Goal: Transaction & Acquisition: Obtain resource

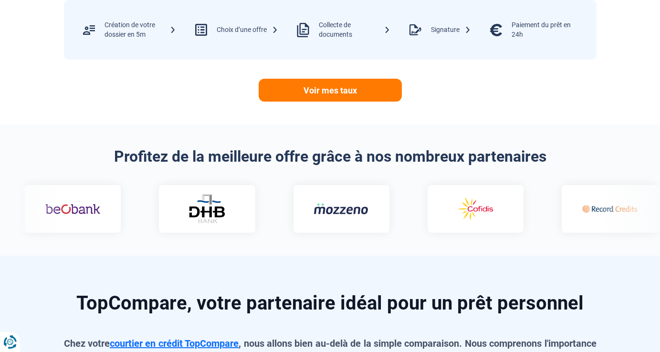
scroll to position [441, 0]
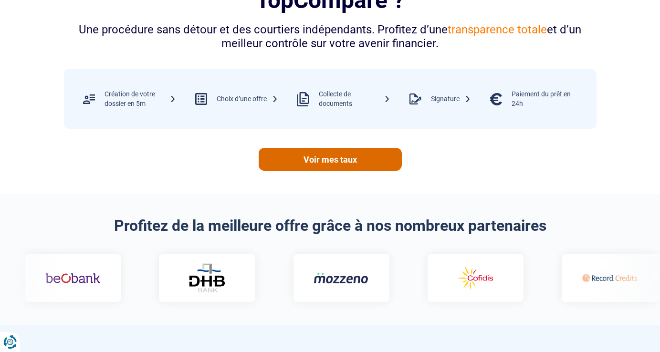
click at [344, 154] on link "Voir mes taux" at bounding box center [330, 159] width 143 height 23
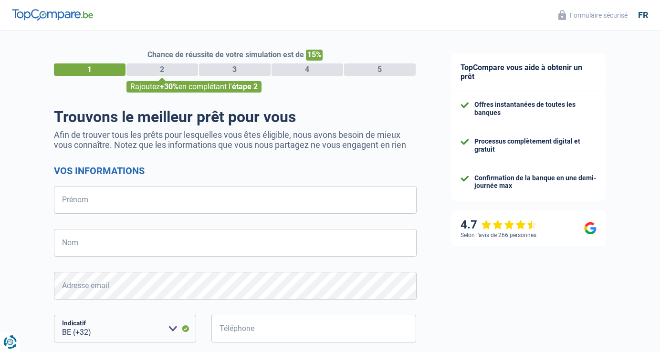
select select "32"
click at [194, 200] on input "Prénom" at bounding box center [235, 200] width 363 height 28
type input "[PERSON_NAME]"
type input "Thonnard"
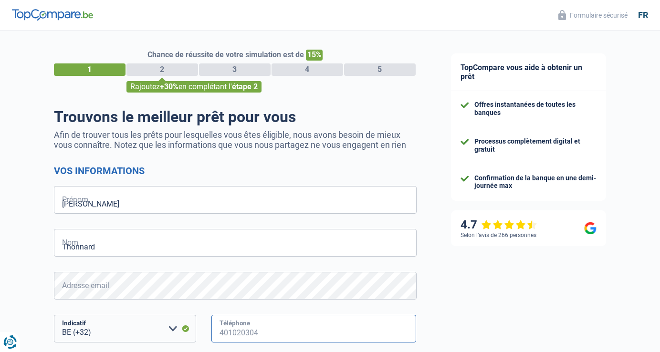
type input "489553769"
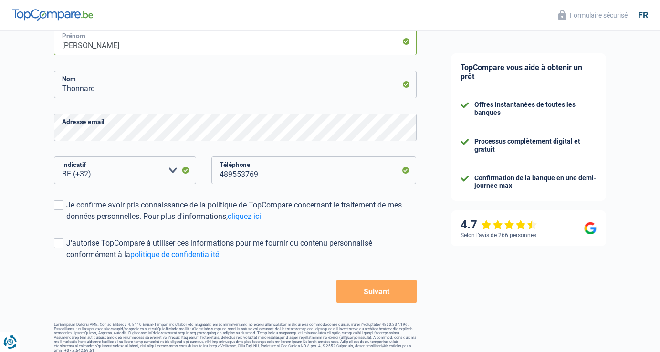
scroll to position [162, 0]
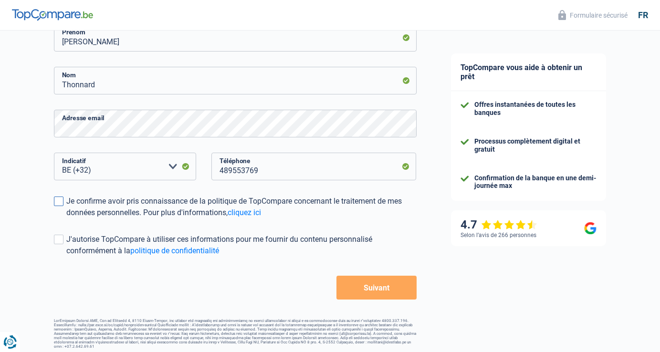
click at [59, 202] on span at bounding box center [59, 202] width 10 height 10
click at [66, 219] on input "Je confirme avoir pris connaissance de la politique de TopCompare concernant le…" at bounding box center [66, 219] width 0 height 0
click at [367, 287] on button "Suivant" at bounding box center [377, 288] width 80 height 24
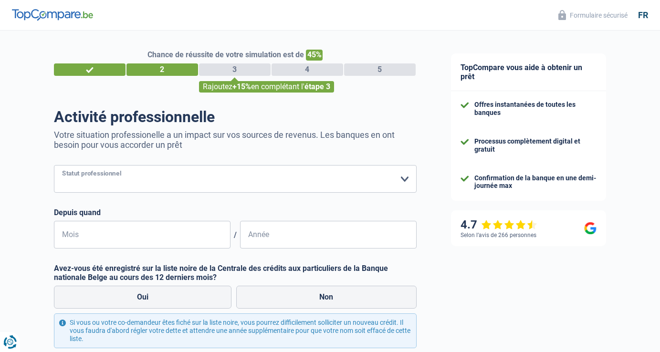
click at [327, 182] on select "Ouvrier Employé privé Employé public Invalide Indépendant Pensionné Chômeur Mut…" at bounding box center [235, 179] width 363 height 28
select select "publicEmployee"
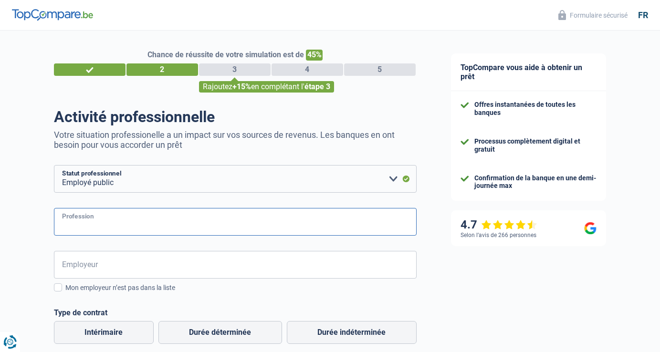
click at [252, 224] on input "Profession" at bounding box center [235, 222] width 363 height 28
type input "Enseignante"
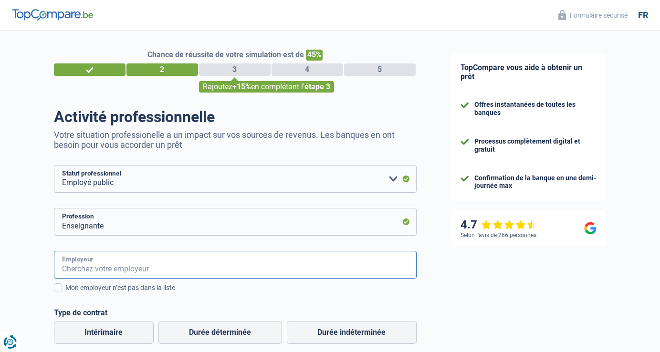
click at [209, 267] on input "Employeur" at bounding box center [235, 265] width 363 height 28
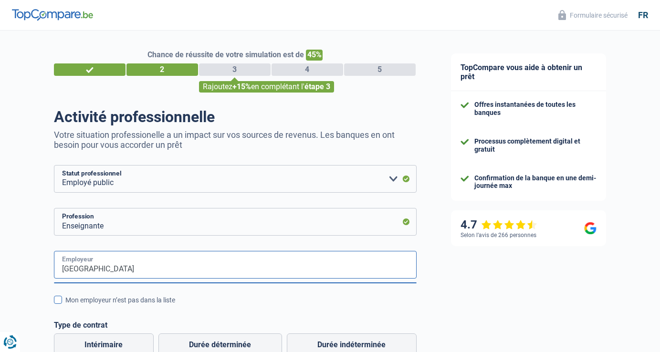
type input "Fédération Wallonie Bruxelles"
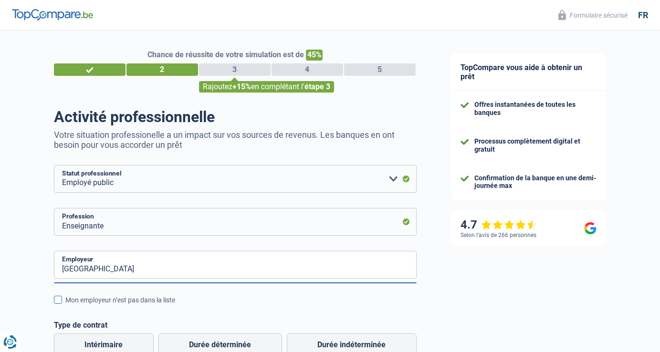
click at [59, 299] on span at bounding box center [58, 300] width 8 height 8
click at [65, 305] on input "Mon employeur n’est pas dans la liste" at bounding box center [65, 305] width 0 height 0
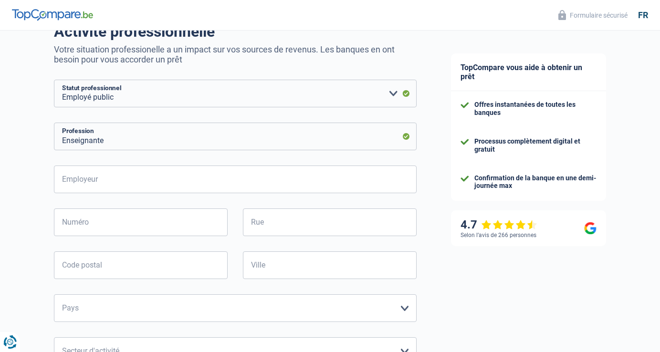
scroll to position [89, 0]
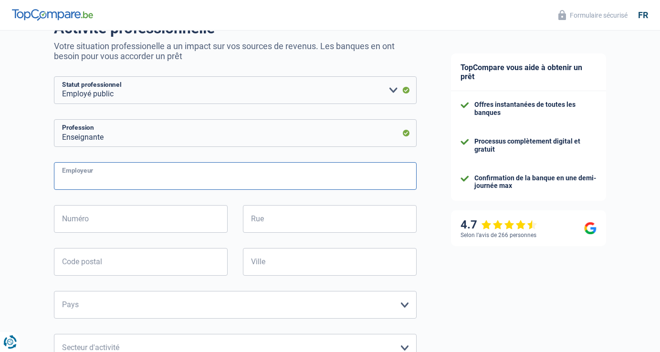
click at [182, 180] on input "Employeur" at bounding box center [235, 176] width 363 height 28
type input "Fé"
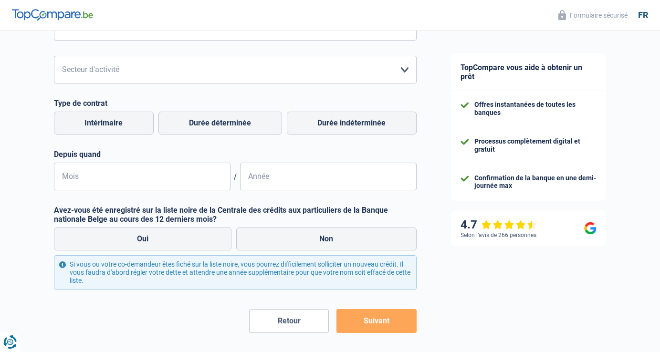
scroll to position [400, 0]
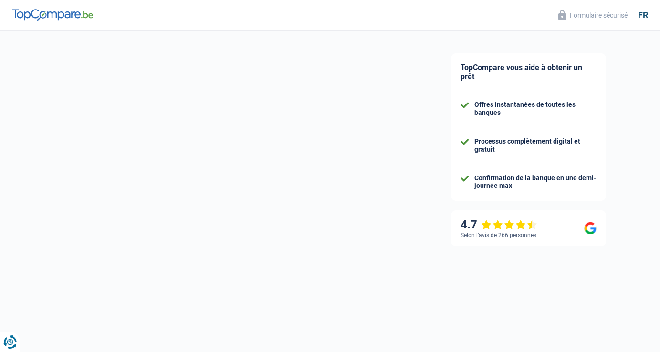
select select "32"
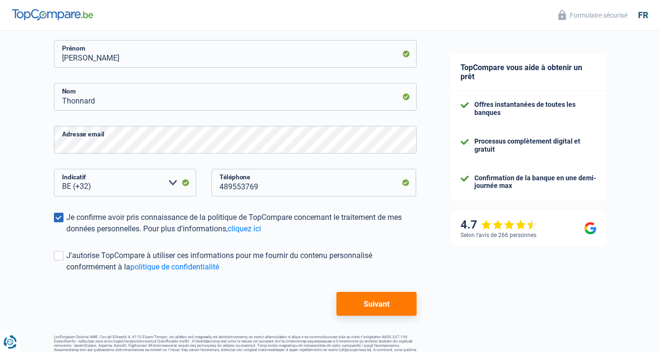
scroll to position [147, 0]
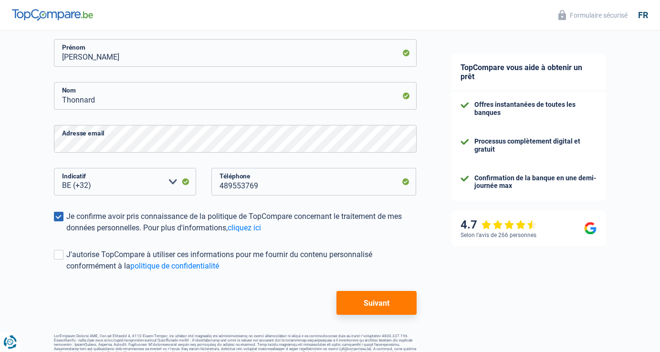
click at [400, 314] on button "Suivant" at bounding box center [377, 303] width 80 height 24
select select "publicEmployee"
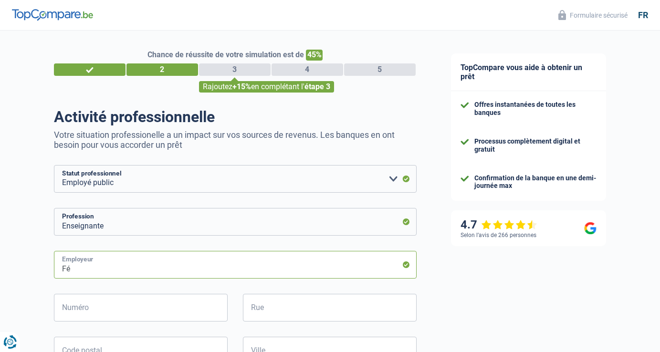
click at [263, 264] on input "Fé" at bounding box center [235, 265] width 363 height 28
type input "F"
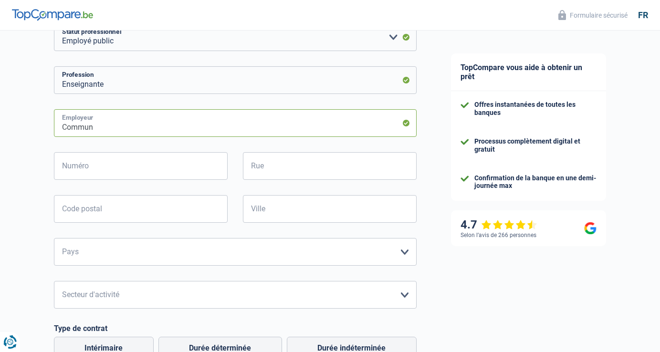
scroll to position [139, 0]
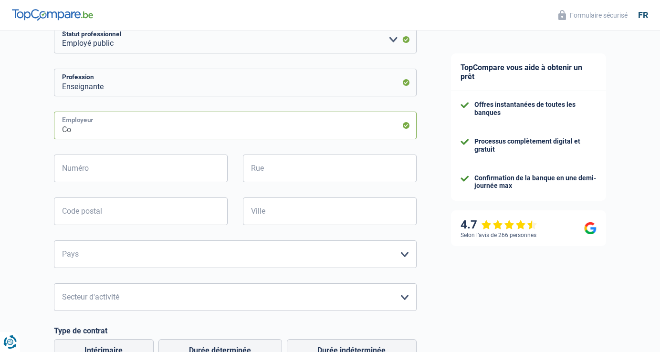
type input "C"
type input "F"
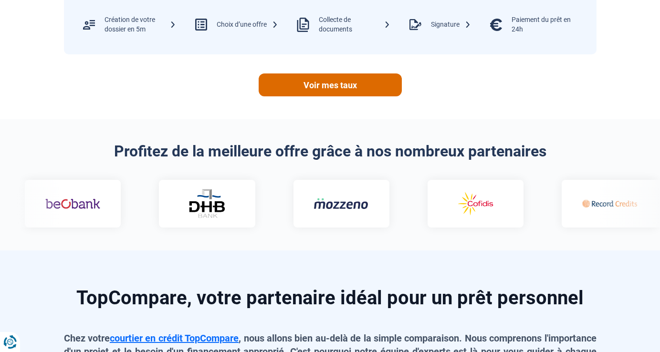
click at [305, 92] on link "Voir mes taux" at bounding box center [330, 85] width 143 height 23
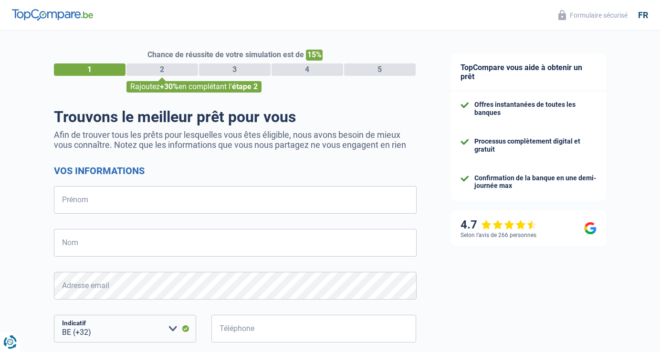
select select "32"
click at [214, 192] on input "Prénom" at bounding box center [235, 200] width 363 height 28
type input "Séverine"
type input "Thonnard"
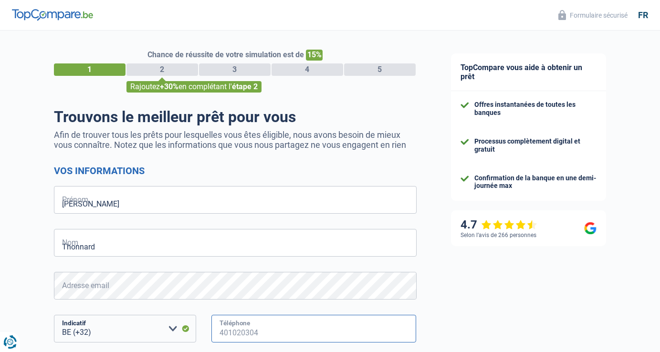
type input "489553769"
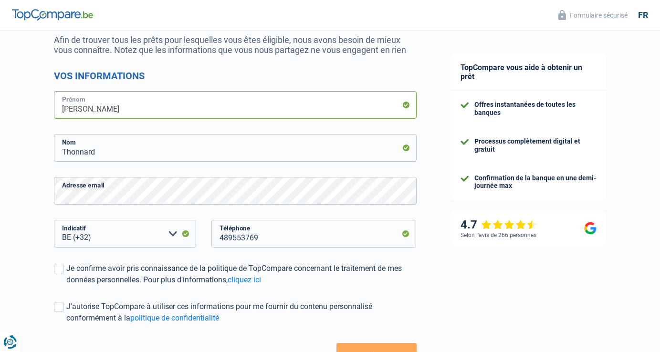
scroll to position [162, 0]
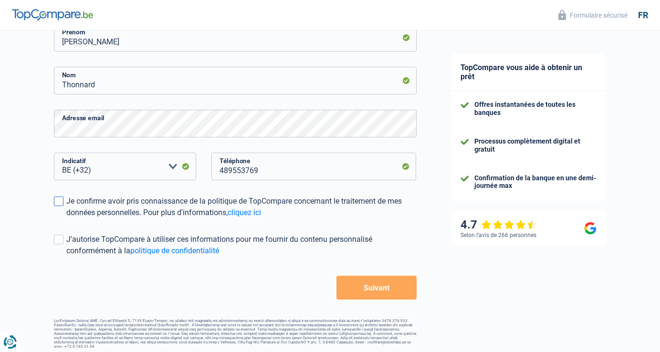
click at [62, 201] on span at bounding box center [59, 202] width 10 height 10
click at [66, 219] on input "Je confirme avoir pris connaissance de la politique de TopCompare concernant le…" at bounding box center [66, 219] width 0 height 0
click at [392, 295] on button "Suivant" at bounding box center [377, 288] width 80 height 24
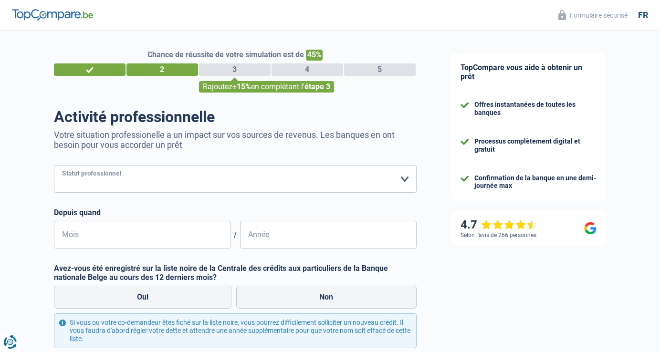
click at [245, 180] on select "Ouvrier Employé privé Employé public Invalide Indépendant Pensionné Chômeur Mut…" at bounding box center [235, 179] width 363 height 28
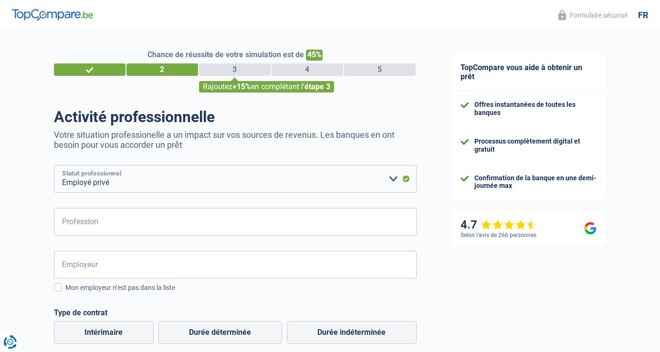
click at [236, 188] on select "Ouvrier Employé privé Employé public Invalide Indépendant Pensionné Chômeur Mut…" at bounding box center [235, 179] width 363 height 28
select select "publicEmployee"
click at [215, 218] on input "Profession" at bounding box center [235, 222] width 363 height 28
type input "Enseignante"
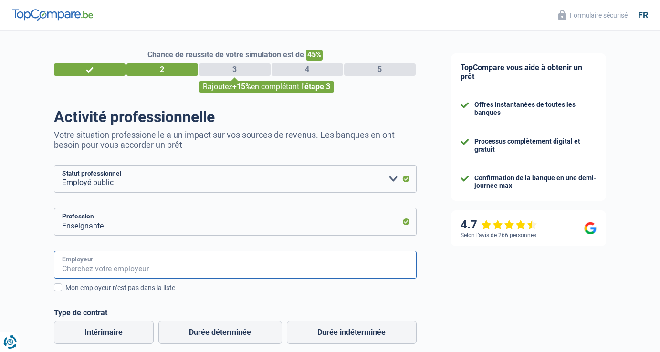
click at [135, 261] on input "Employeur" at bounding box center [235, 265] width 363 height 28
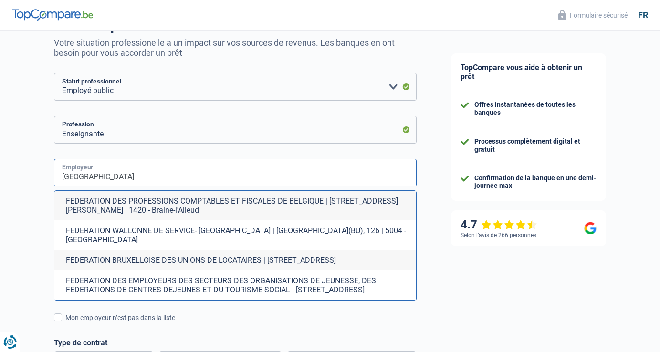
scroll to position [93, 0]
type input "Fédération Wallonie Bruxelles"
click at [300, 312] on div "Mon employeur n’est pas dans la liste" at bounding box center [240, 317] width 351 height 10
click at [65, 322] on input "Mon employeur n’est pas dans la liste" at bounding box center [65, 322] width 0 height 0
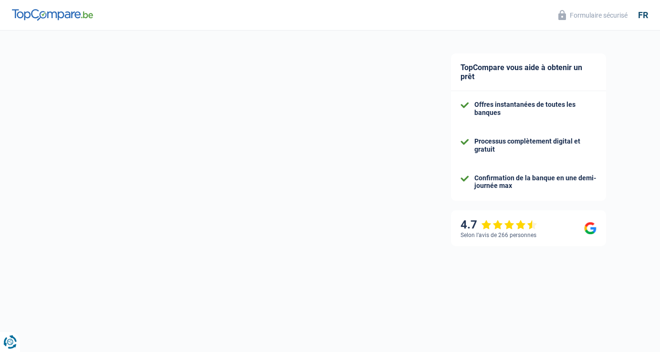
scroll to position [46, 0]
select select "32"
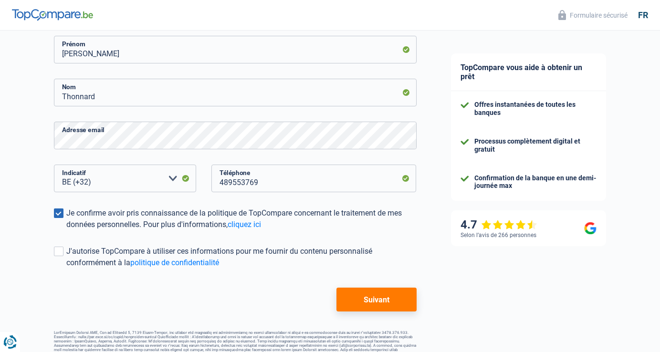
scroll to position [162, 0]
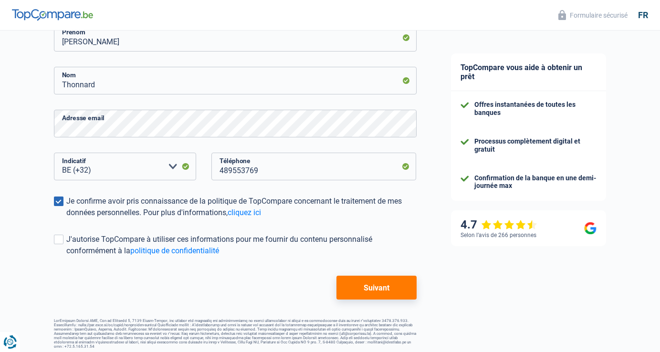
click at [360, 280] on button "Suivant" at bounding box center [377, 288] width 80 height 24
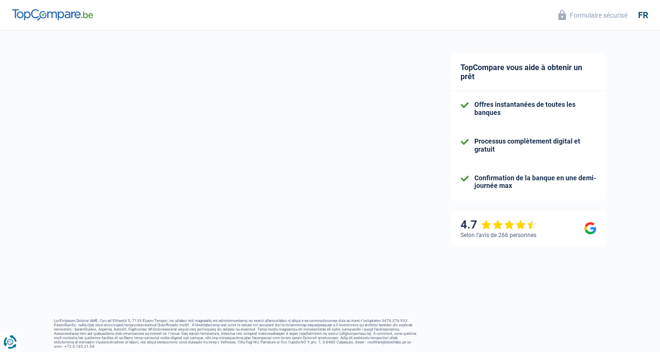
select select "publicEmployee"
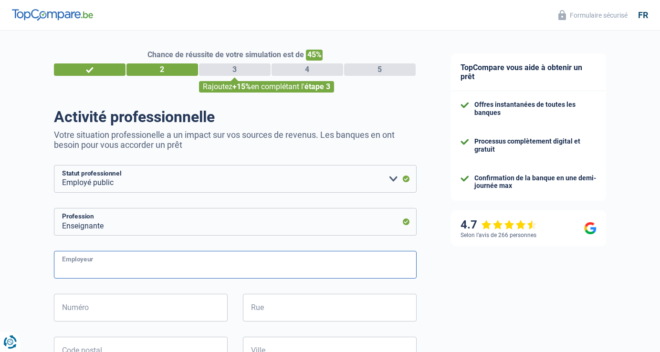
click at [281, 268] on input "Employeur" at bounding box center [235, 265] width 363 height 28
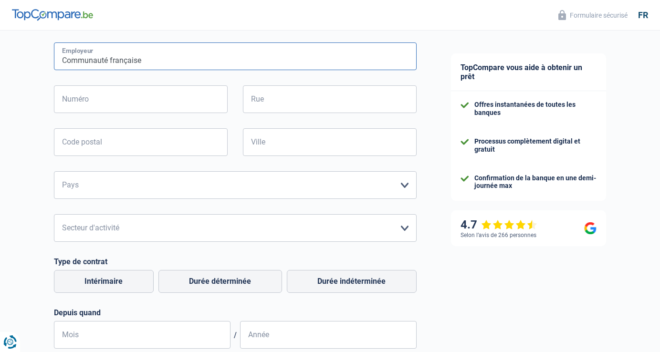
scroll to position [214, 0]
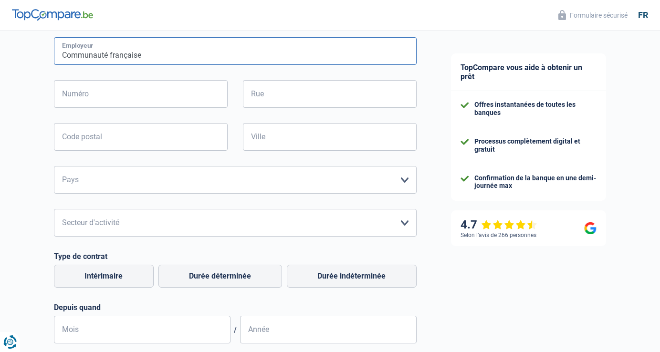
type input "Communauté française"
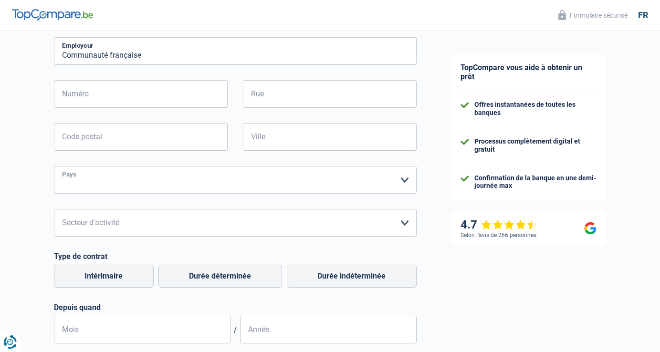
click at [405, 185] on select "Belgique France Allemagne Italie Luxembourg Pays-Bas Espagne Suisse Veuillez sé…" at bounding box center [235, 180] width 363 height 28
select select "BE"
click at [407, 220] on select "Agriculture/Pêche Industrie Horeca Courier/Fitness/Taxi Construction Banques/As…" at bounding box center [235, 223] width 363 height 28
select select "stateUniversityEu"
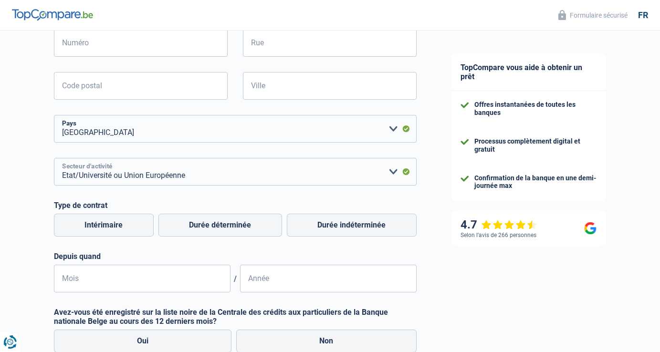
scroll to position [266, 0]
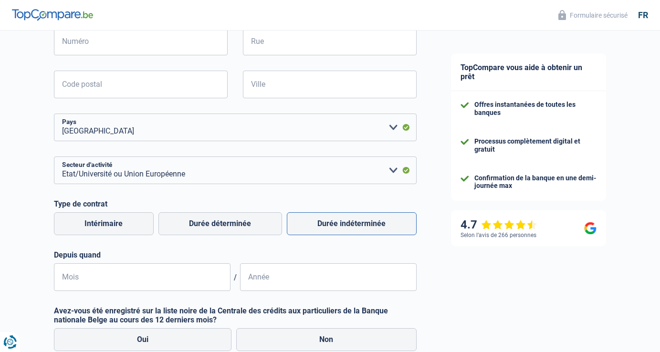
click at [341, 228] on label "Durée indéterminée" at bounding box center [352, 223] width 130 height 23
click at [341, 228] on input "Durée indéterminée" at bounding box center [352, 223] width 130 height 23
radio input "true"
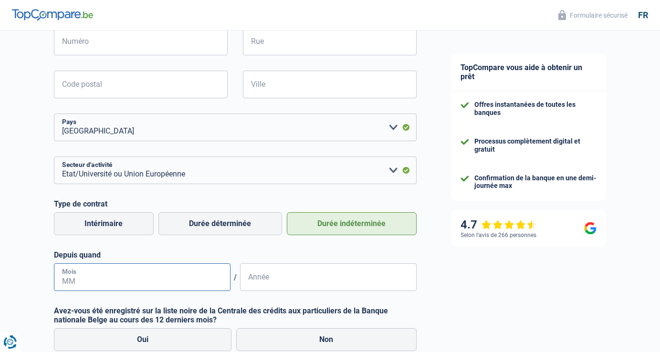
click at [184, 276] on input "Mois" at bounding box center [142, 277] width 177 height 28
type input "2"
type input "01"
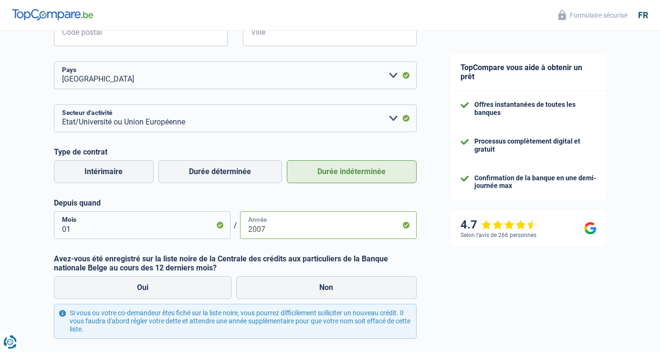
scroll to position [320, 0]
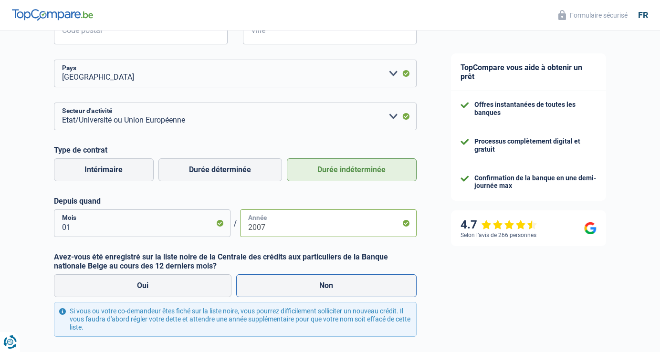
type input "2007"
click at [317, 286] on label "Non" at bounding box center [326, 285] width 180 height 23
click at [317, 286] on input "Non" at bounding box center [326, 285] width 180 height 23
radio input "true"
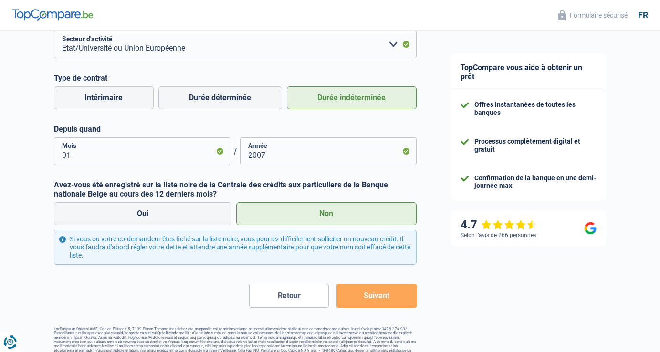
scroll to position [400, 0]
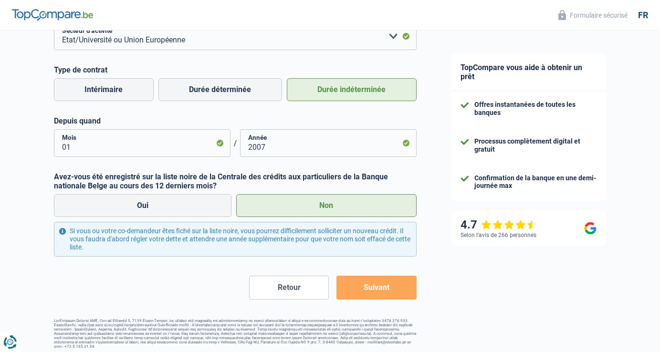
click at [374, 294] on button "Suivant" at bounding box center [377, 288] width 80 height 24
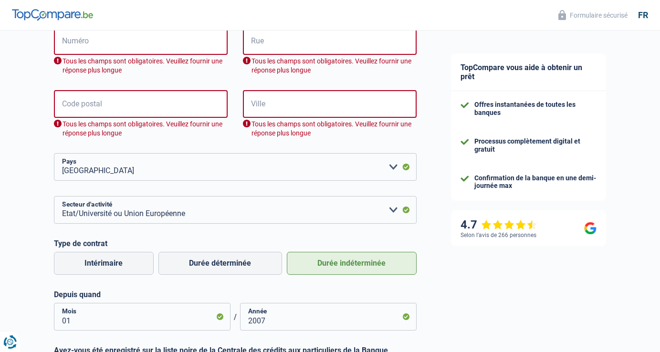
scroll to position [262, 0]
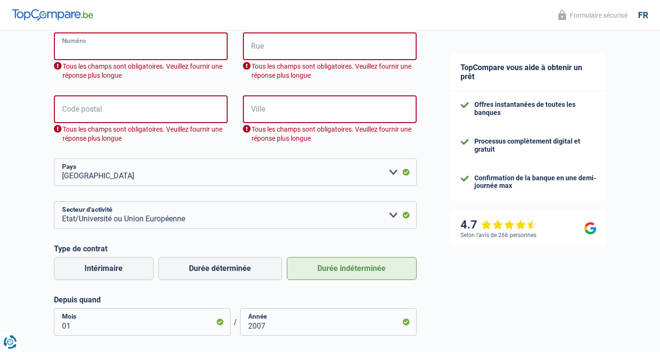
click at [154, 49] on input "Numéro" at bounding box center [141, 46] width 174 height 28
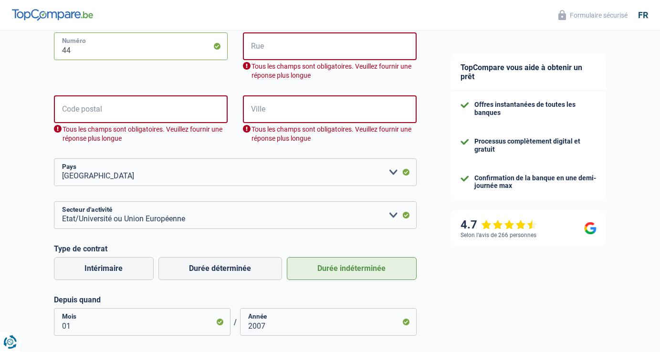
type input "44"
click at [279, 47] on input "Rue" at bounding box center [330, 46] width 174 height 28
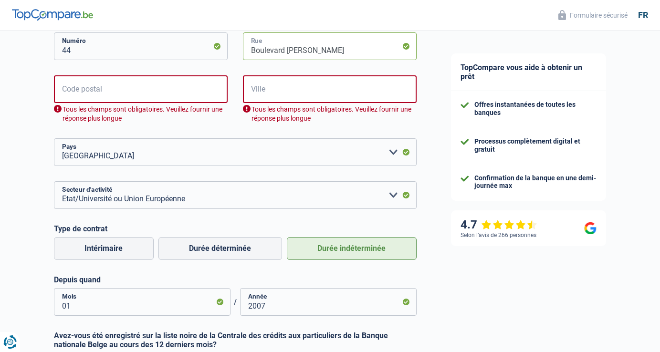
type input "Boulevard Léopold II"
click at [190, 86] on input "Code postal" at bounding box center [141, 89] width 174 height 28
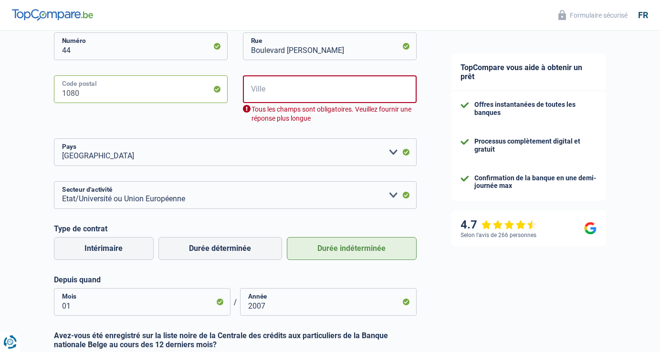
type input "1080"
click at [261, 90] on input "Ville" at bounding box center [330, 89] width 174 height 28
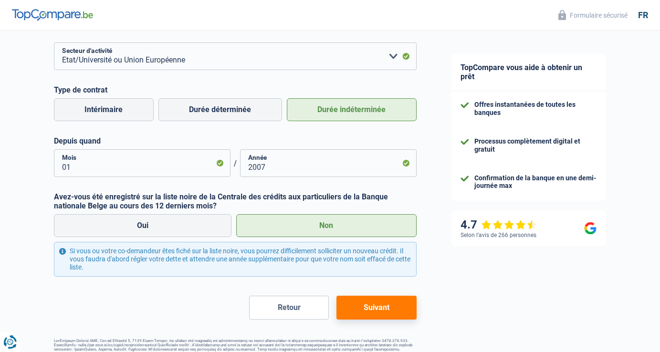
scroll to position [400, 0]
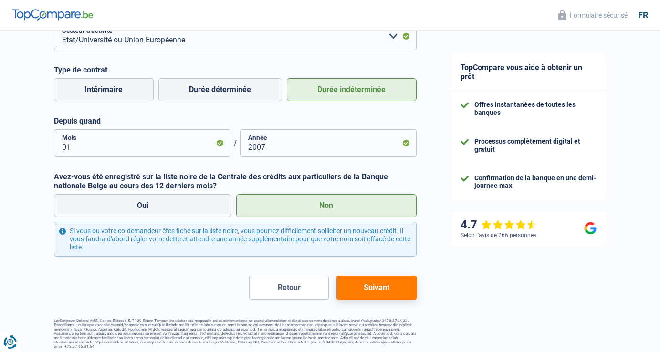
type input "Bruxelles"
click at [373, 287] on button "Suivant" at bounding box center [377, 288] width 80 height 24
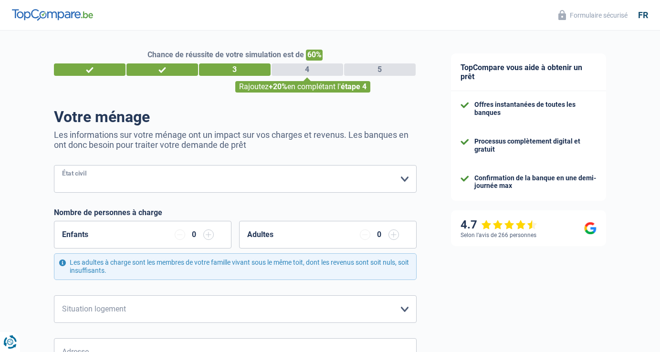
click at [270, 177] on select "Célibataire Marié(e) Cohabitant(e) légal(e) Divorcé(e) Veuf(ve) Séparé (de fait…" at bounding box center [235, 179] width 363 height 28
select select "married"
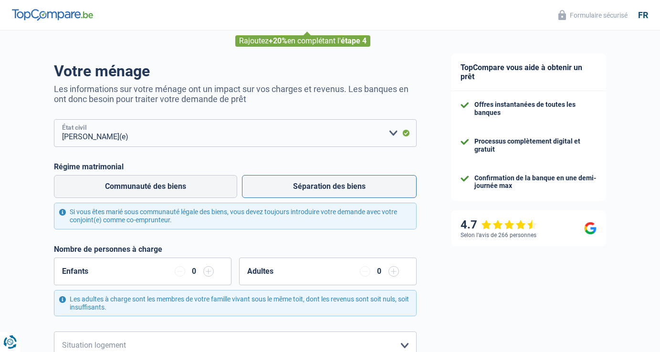
scroll to position [49, 0]
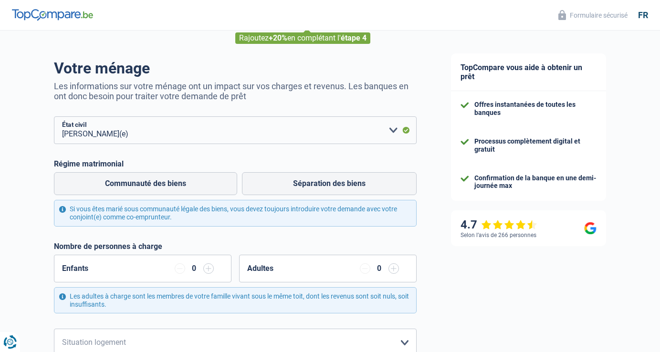
click at [212, 269] on input "button" at bounding box center [208, 268] width 11 height 11
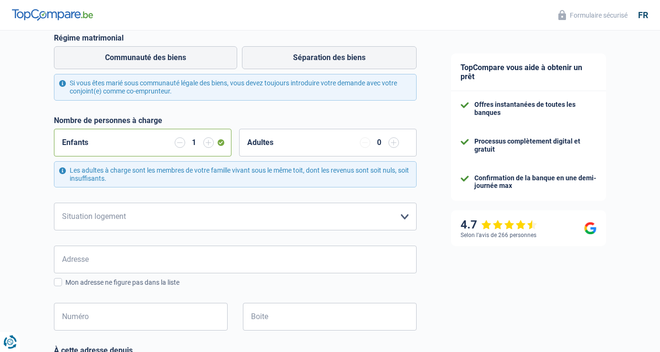
scroll to position [175, 0]
click at [409, 216] on select "Locataire Propriétaire avec prêt hypothécaire Propriétaire sans prêt hypothécai…" at bounding box center [235, 216] width 363 height 28
select select "rents"
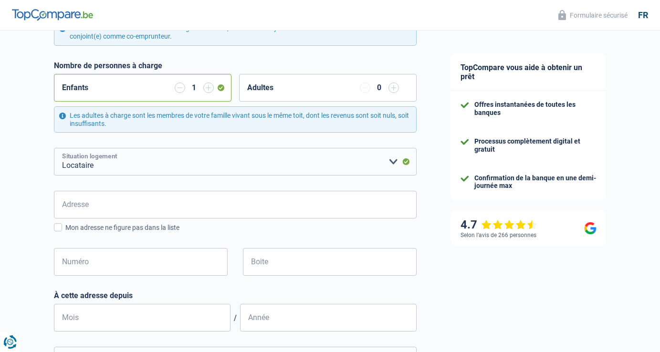
scroll to position [235, 0]
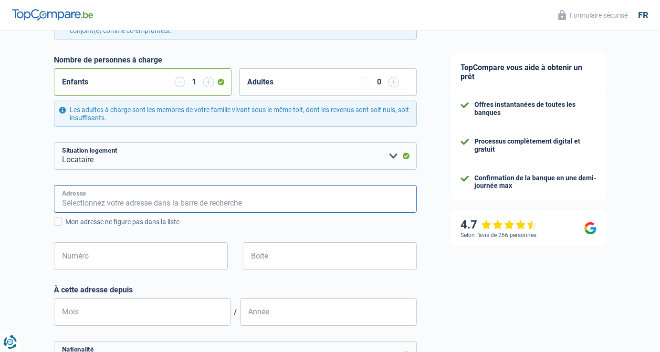
click at [364, 206] on input "Adresse" at bounding box center [235, 199] width 363 height 28
type input "53 Deltour"
type input "Belgique"
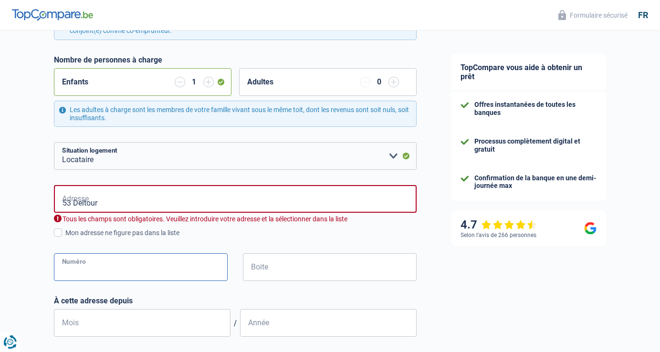
type input "53"
type input "Belgique"
type input "Ans"
click at [72, 197] on input "53 Deltour" at bounding box center [235, 199] width 363 height 28
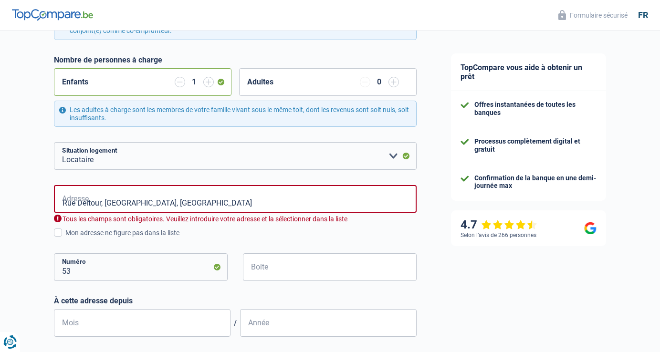
type input "Rue Deltour, 4431, Ans, BE"
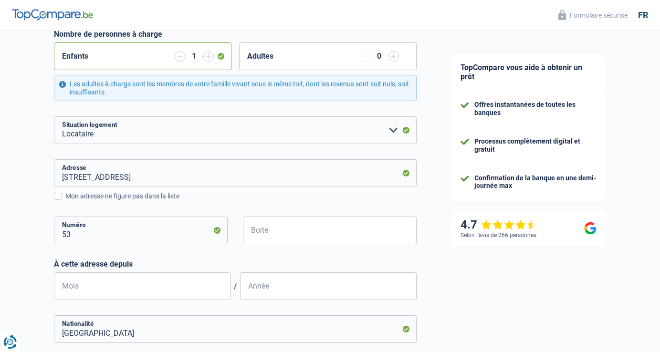
scroll to position [266, 0]
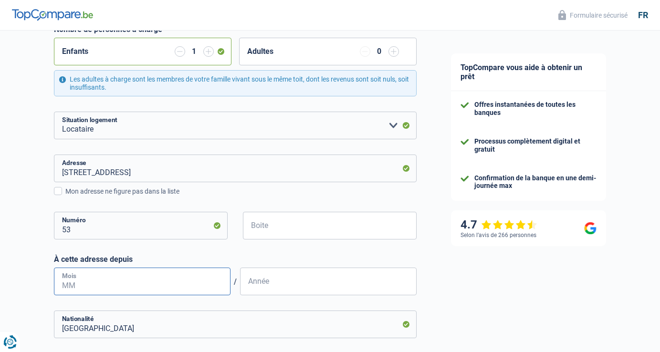
click at [148, 286] on input "Mois" at bounding box center [142, 282] width 177 height 28
type input "11"
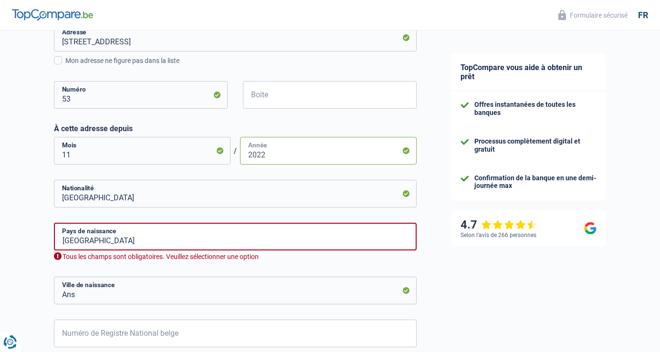
scroll to position [399, 0]
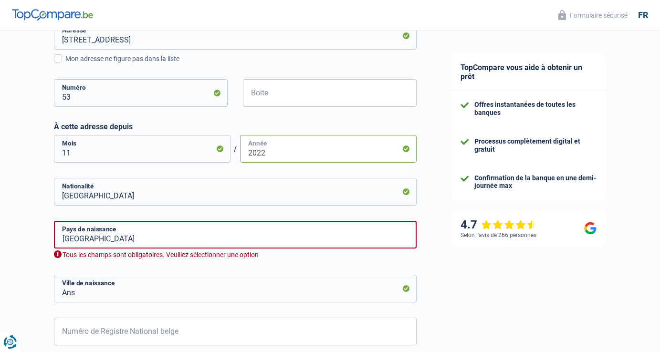
type input "2022"
click at [283, 295] on input "Ans" at bounding box center [235, 289] width 363 height 28
type input "A"
type input "Tournai"
click at [252, 335] on input "Numéro de Registre National belge" at bounding box center [235, 332] width 363 height 28
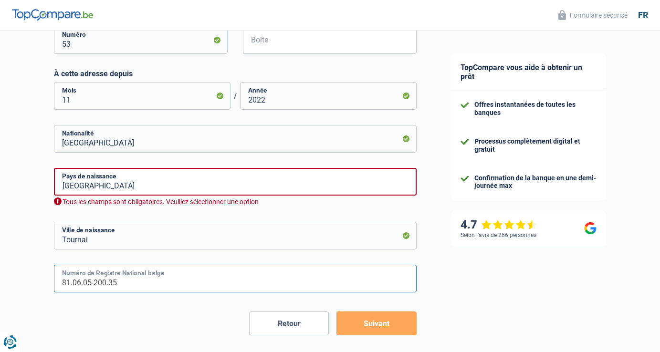
scroll to position [487, 0]
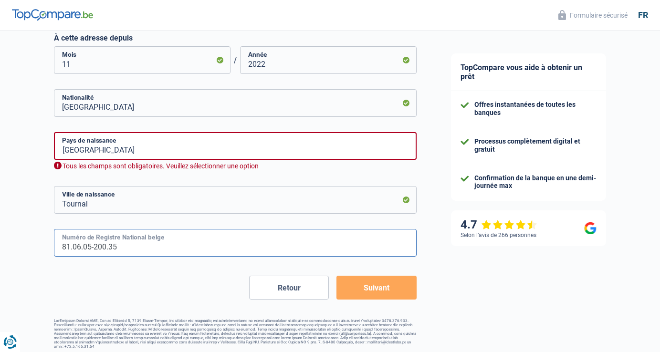
type input "81.06.05-200.35"
click at [230, 152] on input "Belgique" at bounding box center [235, 146] width 363 height 28
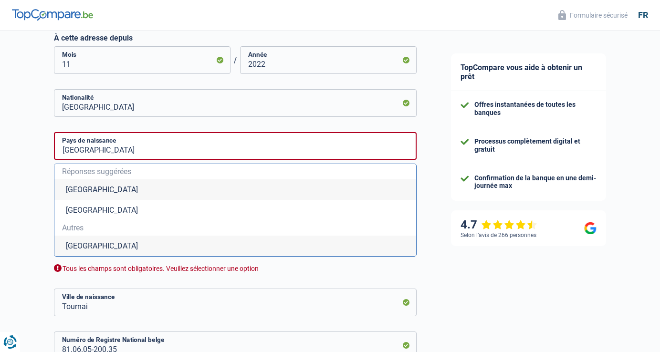
click at [89, 192] on li "Belgique" at bounding box center [235, 189] width 362 height 21
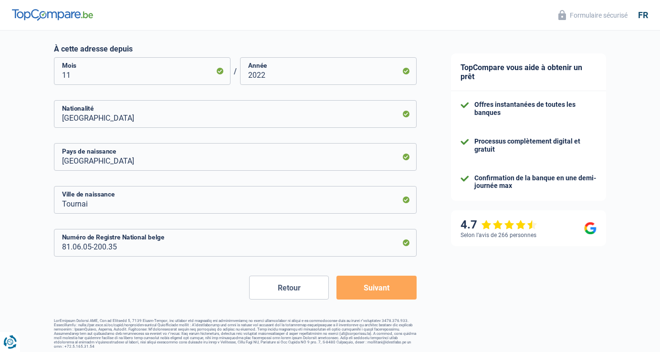
click at [388, 286] on button "Suivant" at bounding box center [377, 288] width 80 height 24
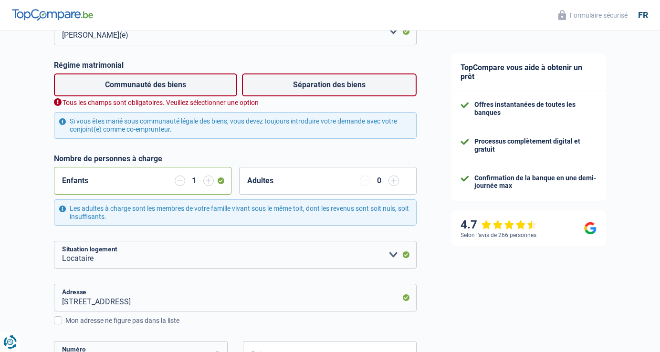
scroll to position [146, 0]
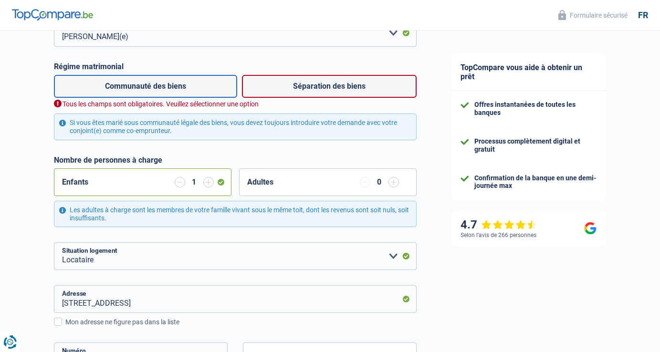
click at [202, 94] on label "Communauté des biens" at bounding box center [145, 86] width 183 height 23
click at [202, 94] on input "Communauté des biens" at bounding box center [145, 86] width 183 height 23
radio input "true"
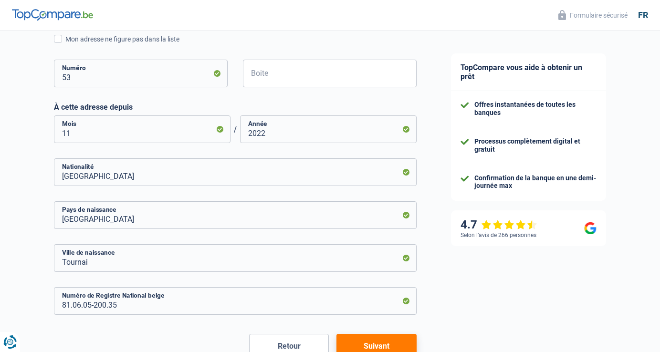
scroll to position [476, 0]
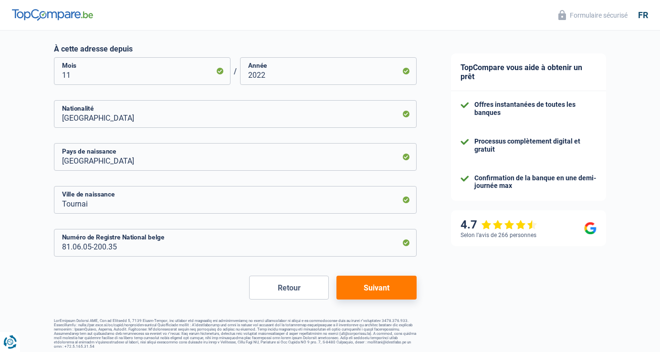
click at [369, 279] on button "Suivant" at bounding box center [377, 288] width 80 height 24
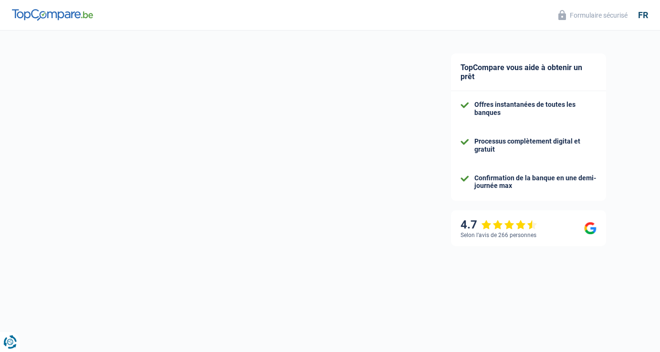
select select "familyAllowances"
select select "netSalary"
select select "mealVouchers"
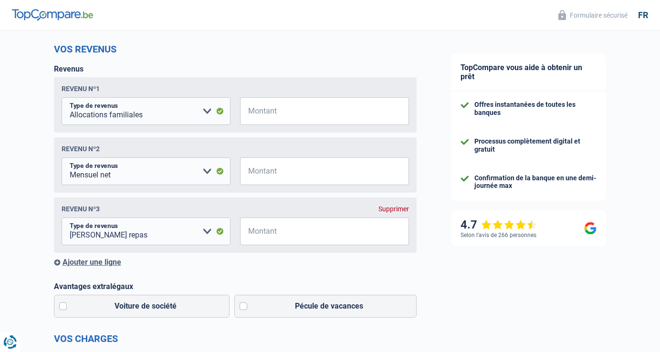
scroll to position [121, 0]
click at [251, 118] on span "€" at bounding box center [246, 112] width 12 height 28
click at [249, 115] on span "€" at bounding box center [246, 112] width 12 height 28
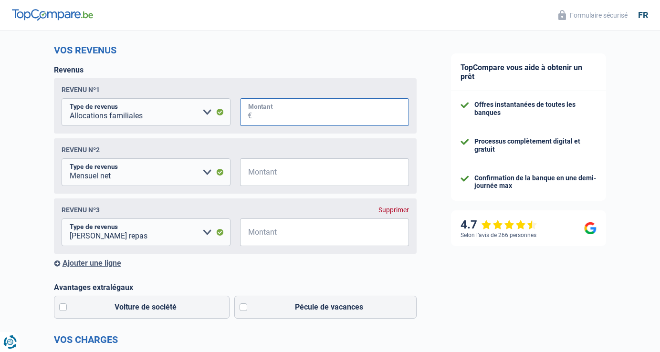
click at [284, 107] on input "Montant" at bounding box center [330, 112] width 157 height 28
type input "150"
click at [206, 173] on select "Allocation d'handicap Allocations chômage Allocations familiales Chèques repas …" at bounding box center [146, 172] width 169 height 28
select select "alimony"
click at [259, 176] on input "Montant" at bounding box center [330, 172] width 157 height 28
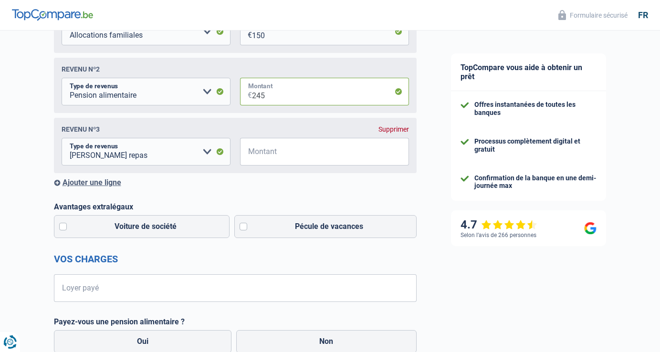
scroll to position [211, 0]
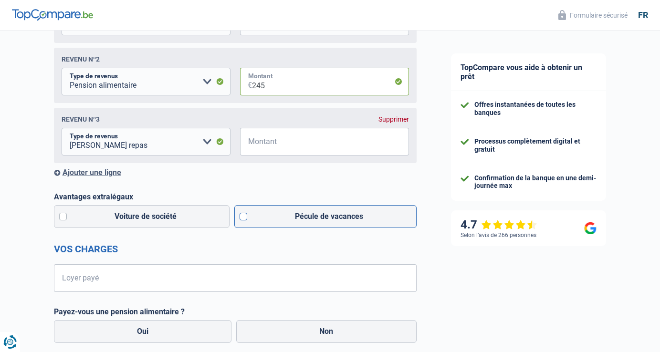
type input "245"
click at [243, 218] on label "Pécule de vacances" at bounding box center [325, 216] width 182 height 23
click at [243, 218] on input "Pécule de vacances" at bounding box center [325, 216] width 182 height 23
checkbox input "true"
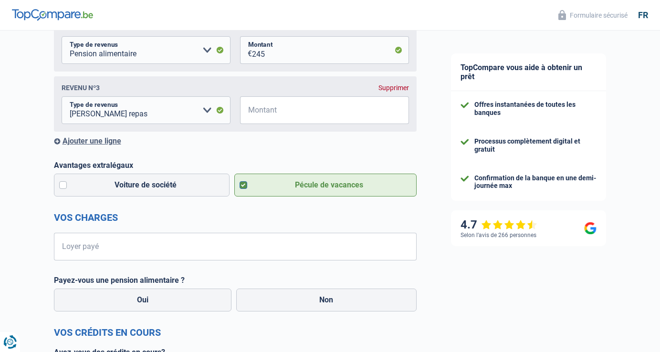
scroll to position [242, 0]
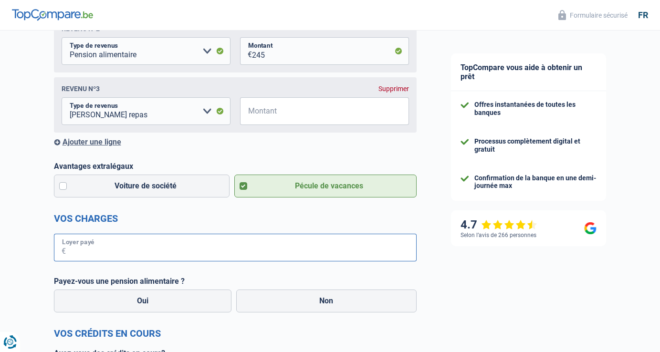
click at [247, 249] on input "Loyer payé" at bounding box center [241, 248] width 351 height 28
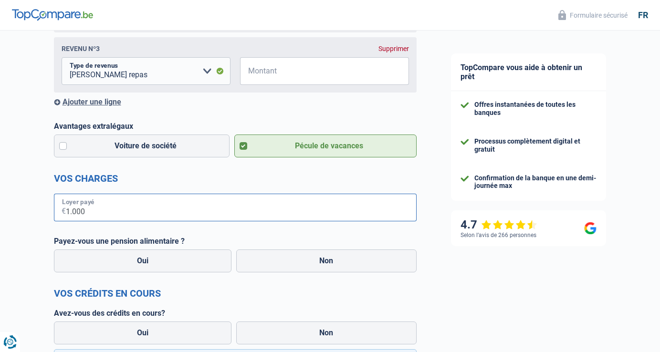
scroll to position [285, 0]
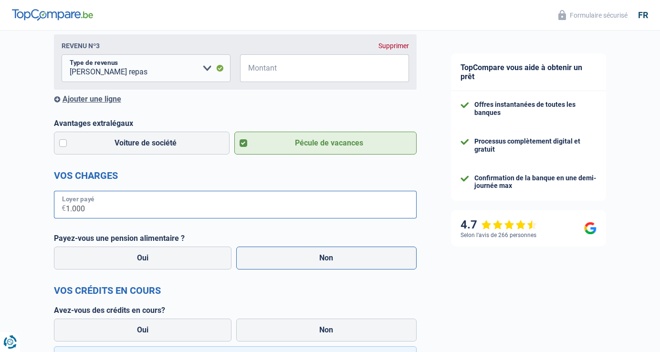
type input "1.000"
click at [279, 265] on label "Non" at bounding box center [326, 258] width 180 height 23
click at [279, 265] on input "Non" at bounding box center [326, 258] width 180 height 23
radio input "true"
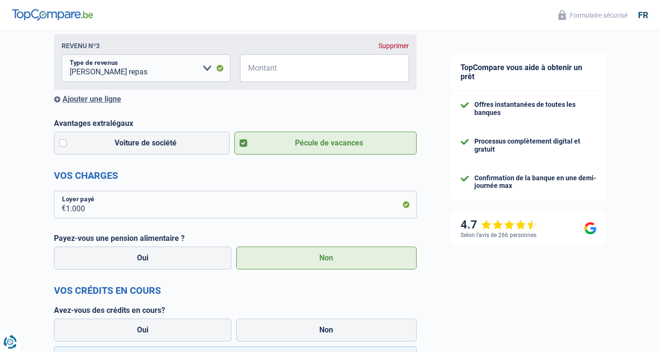
select select "netSalary"
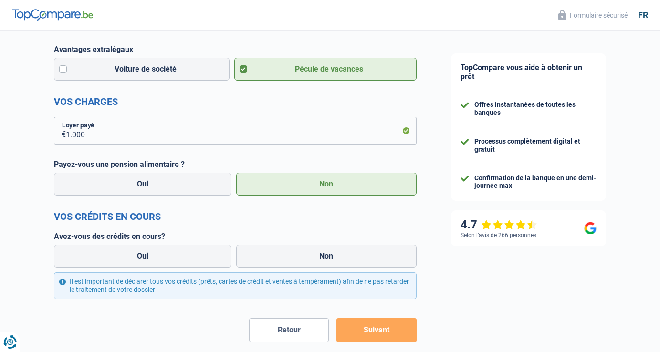
scroll to position [423, 0]
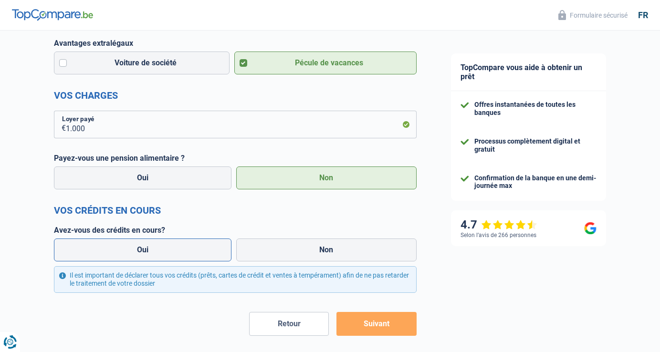
click at [160, 246] on label "Oui" at bounding box center [143, 250] width 178 height 23
click at [160, 246] on input "Oui" at bounding box center [143, 250] width 178 height 23
radio input "true"
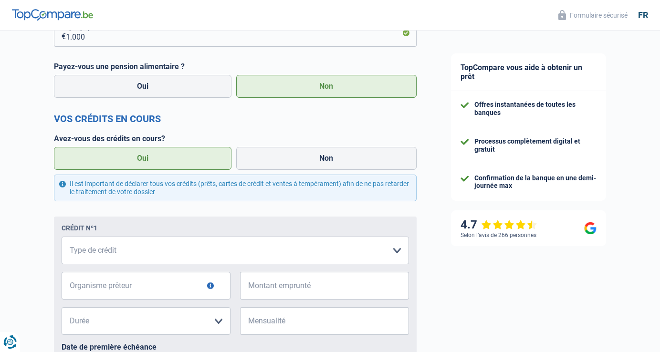
scroll to position [519, 0]
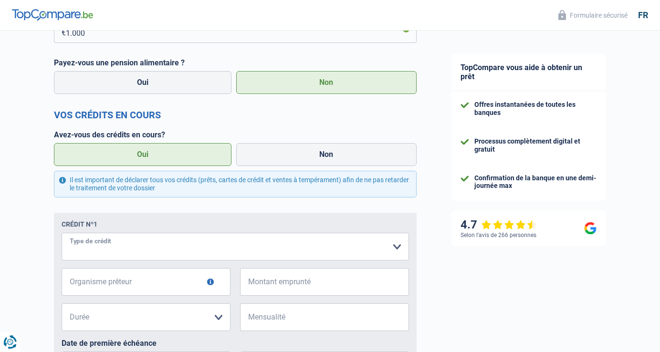
click at [401, 249] on select "Carte ou ouverture de crédit Prêt hypothécaire Vente à tempérament Prêt à tempé…" at bounding box center [235, 247] width 347 height 28
select select "personalLoan"
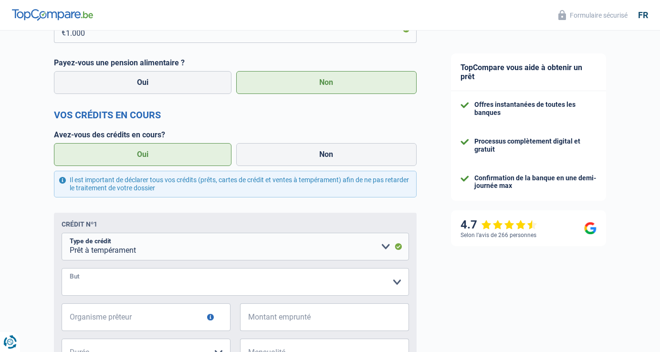
click at [360, 284] on select "Confort maison: meubles, textile, peinture, électroménager, outillage non-profe…" at bounding box center [235, 282] width 347 height 28
select select "legalFees"
click at [381, 280] on select "Confort maison: meubles, textile, peinture, électroménager, outillage non-profe…" at bounding box center [235, 282] width 347 height 28
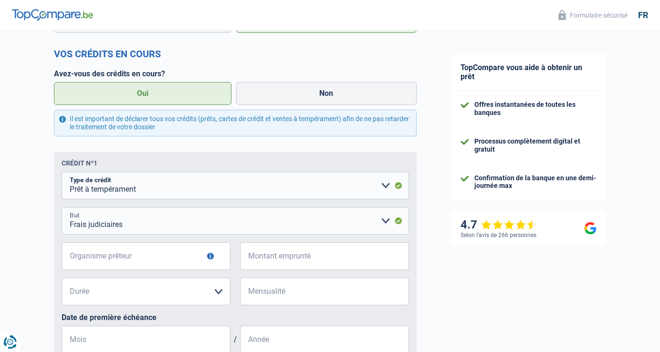
scroll to position [614, 0]
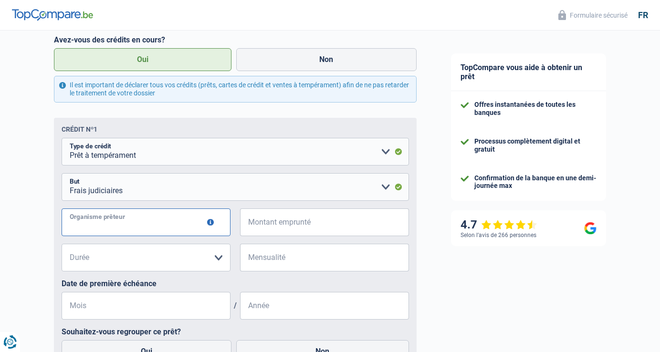
click at [198, 231] on input "Organisme prêteur" at bounding box center [146, 223] width 169 height 28
type input "Cofidis"
click at [281, 225] on input "Montant emprunté" at bounding box center [330, 223] width 157 height 28
type input "3.500"
click at [219, 258] on select "12 mois 18 mois 24 mois 30 mois Veuillez sélectionner une option" at bounding box center [146, 258] width 169 height 28
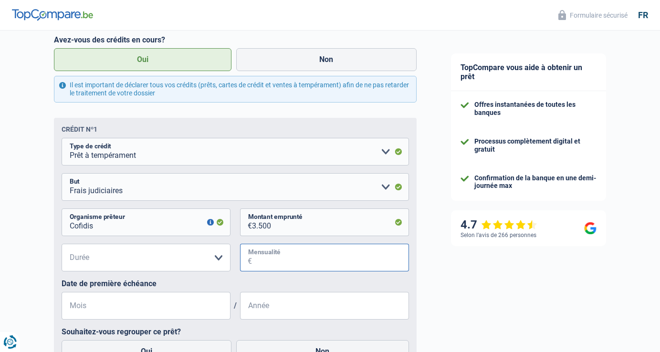
click at [265, 255] on input "Mensualité" at bounding box center [330, 258] width 157 height 28
type input "1.831"
click at [170, 303] on input "Mois" at bounding box center [146, 306] width 169 height 28
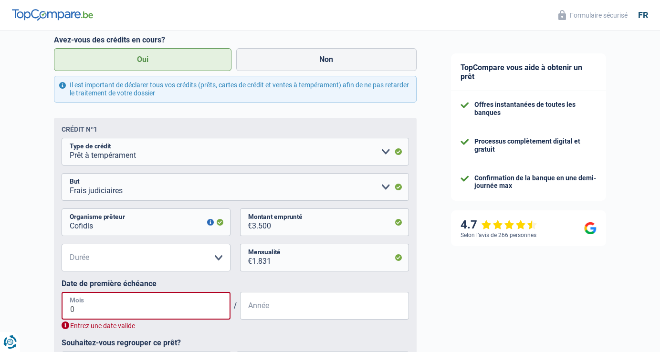
type input "04"
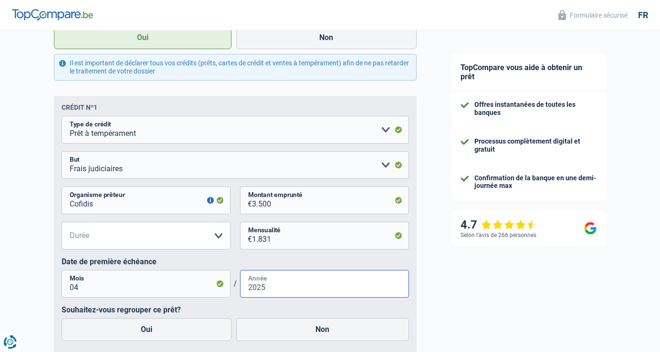
scroll to position [644, 0]
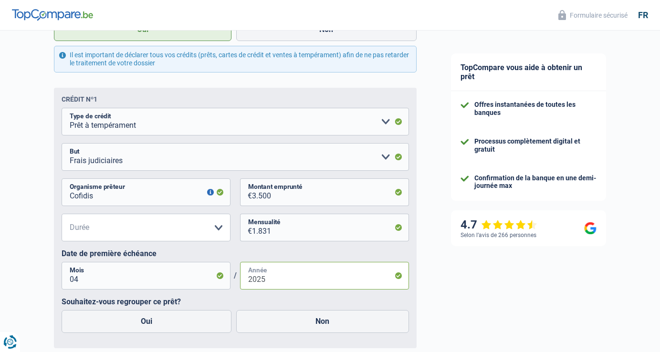
type input "2025"
click at [192, 234] on select "12 mois 18 mois 24 mois 30 mois Veuillez sélectionner une option" at bounding box center [146, 228] width 169 height 28
click at [149, 238] on select "12 mois 18 mois 24 mois 30 mois Veuillez sélectionner une option" at bounding box center [146, 228] width 169 height 28
select select "24"
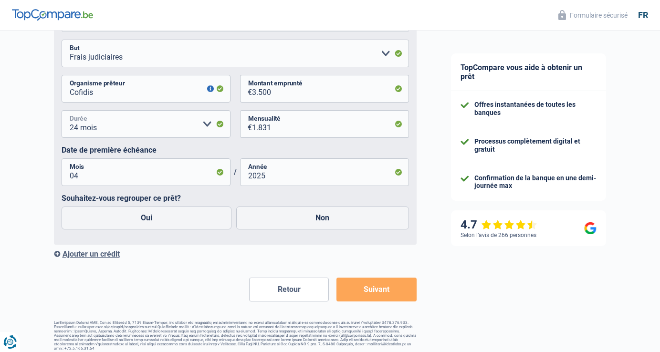
scroll to position [749, 0]
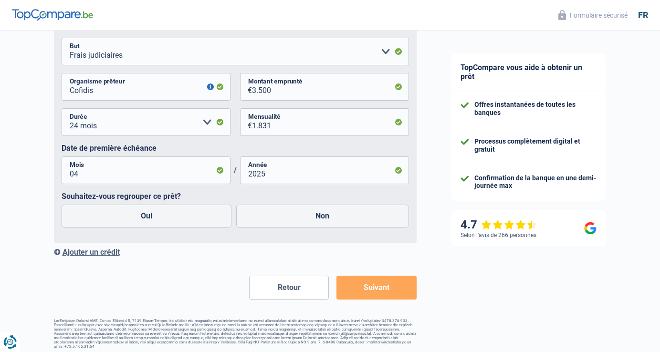
click at [181, 217] on label "Oui" at bounding box center [147, 216] width 170 height 23
click at [181, 217] on input "Oui" at bounding box center [147, 216] width 170 height 23
radio input "true"
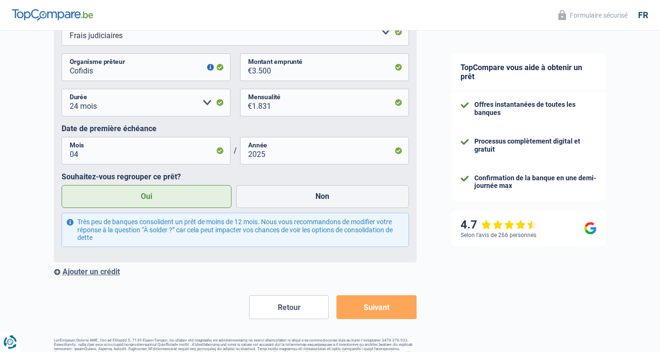
scroll to position [773, 0]
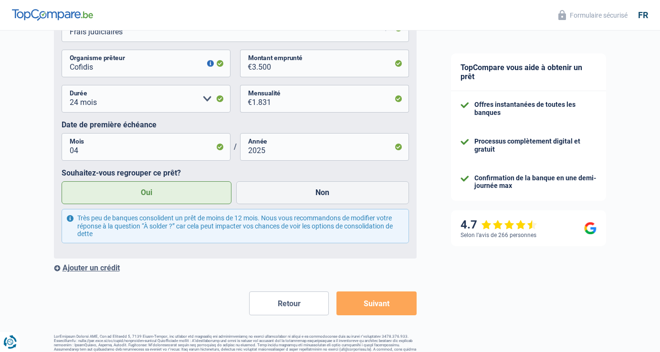
click at [101, 272] on div "Ajouter un crédit" at bounding box center [235, 267] width 363 height 9
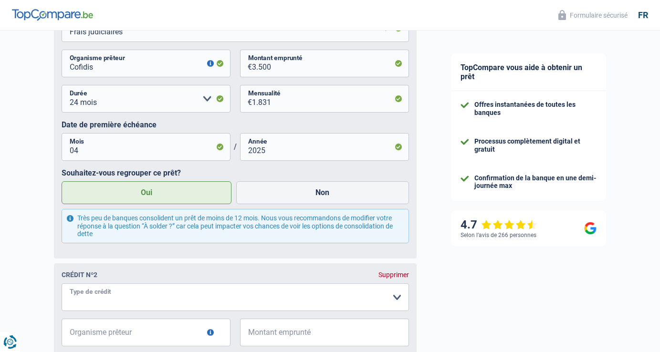
click at [102, 298] on select "Carte ou ouverture de crédit Prêt hypothécaire Vente à tempérament Prêt à tempé…" at bounding box center [235, 298] width 347 height 28
select select "creditConsolidation"
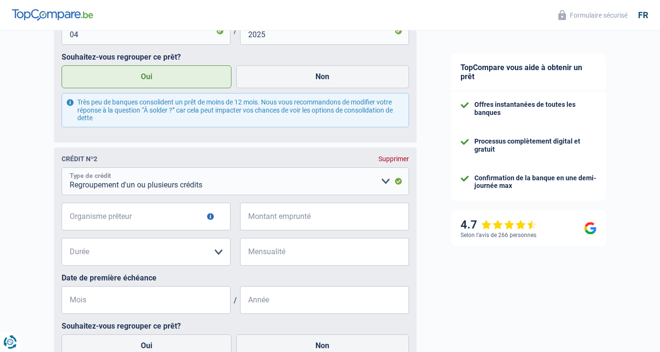
scroll to position [893, 0]
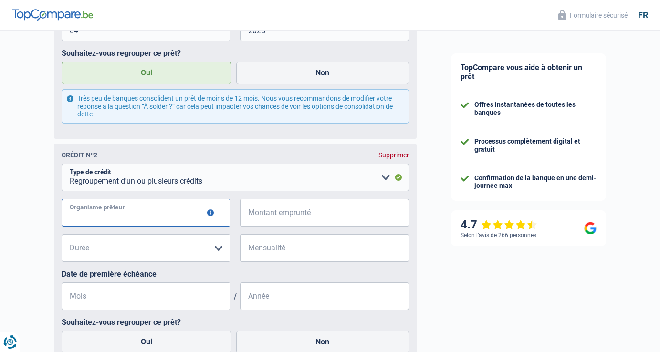
click at [202, 210] on input "Organisme prêteur" at bounding box center [146, 213] width 169 height 28
type input "Record"
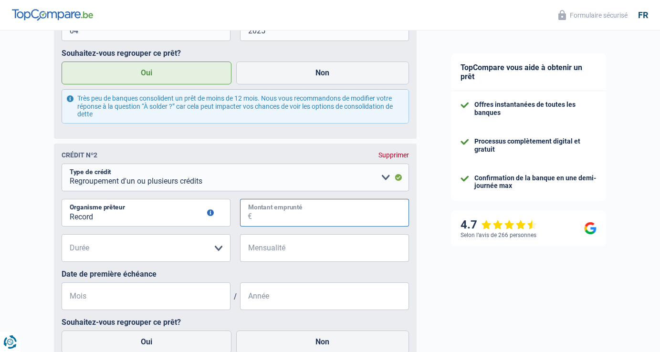
click at [264, 215] on input "Montant emprunté" at bounding box center [330, 213] width 157 height 28
type input "8.000"
click at [221, 253] on select "12 mois 18 mois 24 mois 30 mois 36 mois 42 mois 48 mois Veuillez sélectionner u…" at bounding box center [146, 248] width 169 height 28
select select "48"
click at [258, 249] on input "Mensualité" at bounding box center [330, 248] width 157 height 28
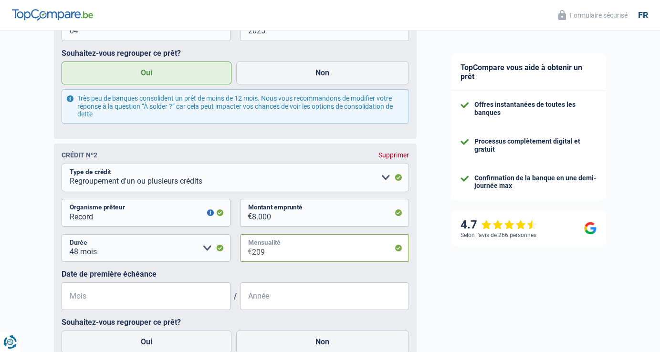
type input "209"
click at [203, 291] on input "Mois" at bounding box center [146, 297] width 169 height 28
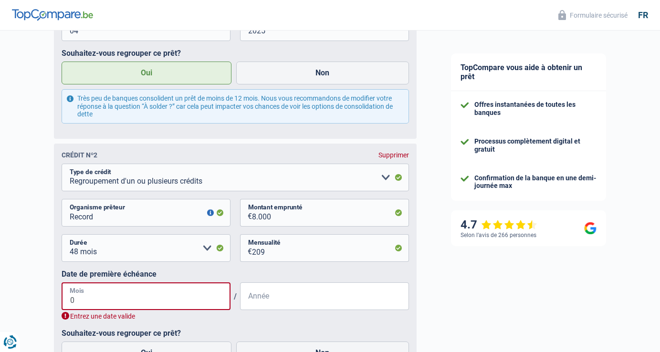
type input "08"
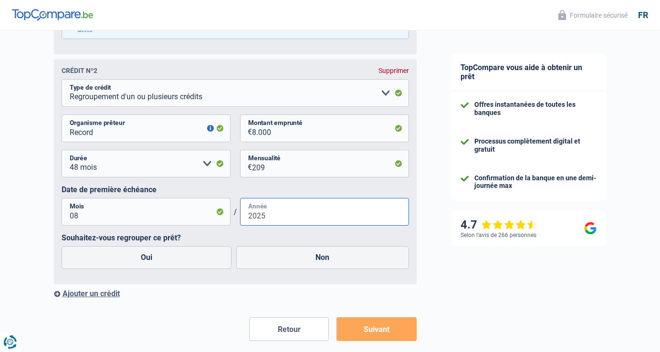
scroll to position [984, 0]
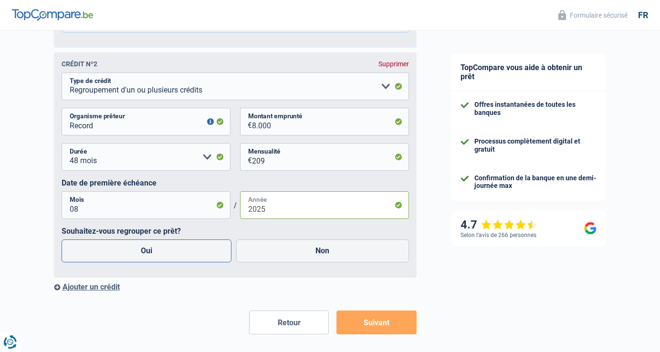
type input "2025"
click at [135, 252] on label "Oui" at bounding box center [147, 251] width 170 height 23
click at [135, 252] on input "Oui" at bounding box center [147, 251] width 170 height 23
radio input "true"
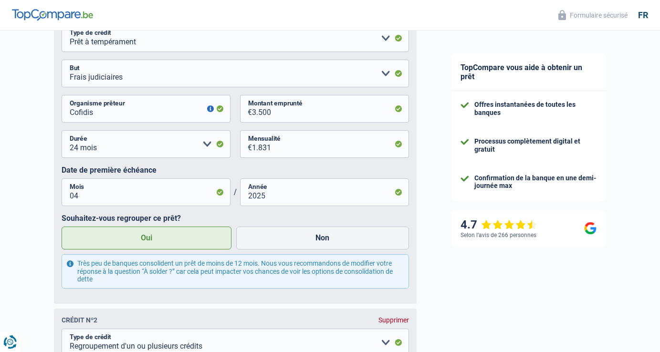
scroll to position [726, 0]
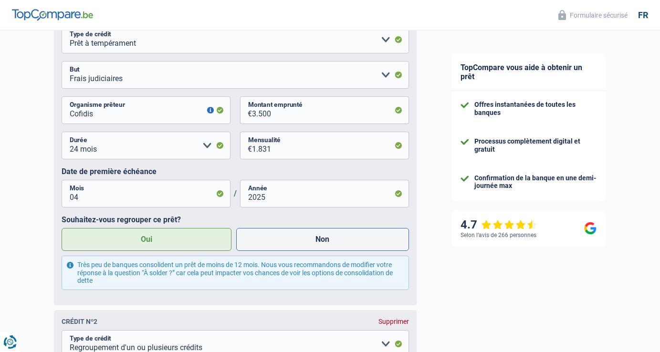
click at [301, 236] on label "Non" at bounding box center [322, 239] width 173 height 23
click at [301, 236] on input "Non" at bounding box center [322, 239] width 173 height 23
radio input "true"
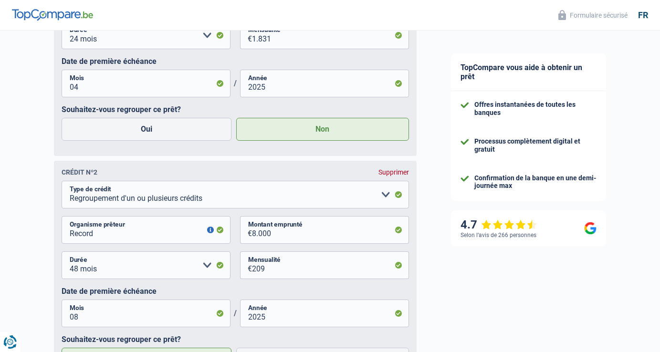
scroll to position [790, 0]
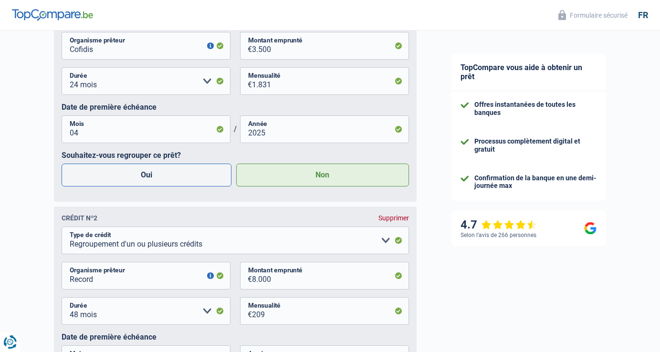
click at [201, 182] on label "Oui" at bounding box center [147, 175] width 170 height 23
click at [201, 182] on input "Oui" at bounding box center [147, 175] width 170 height 23
radio input "true"
radio input "false"
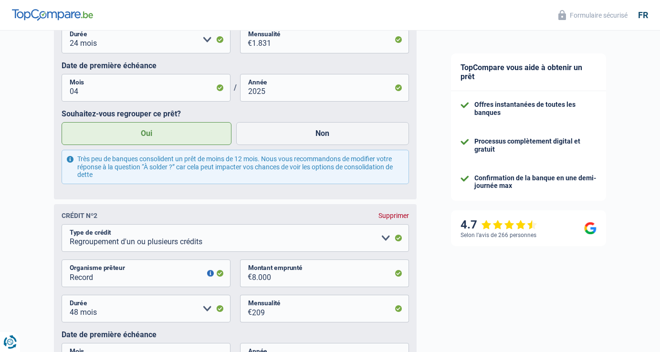
scroll to position [835, 0]
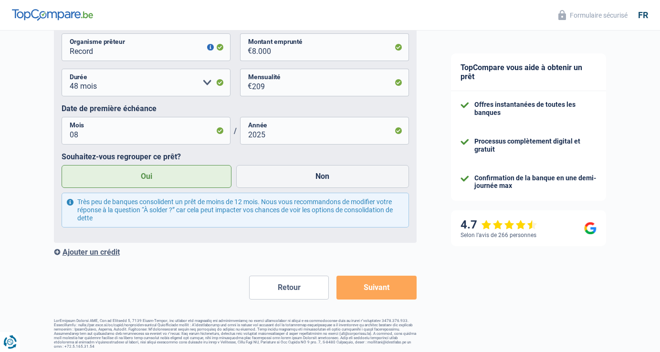
click at [360, 286] on button "Suivant" at bounding box center [377, 288] width 80 height 24
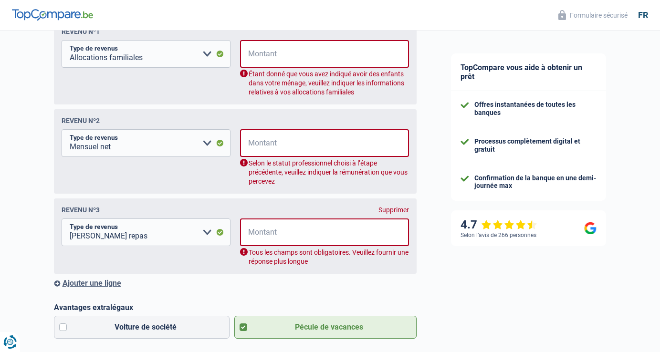
scroll to position [154, 0]
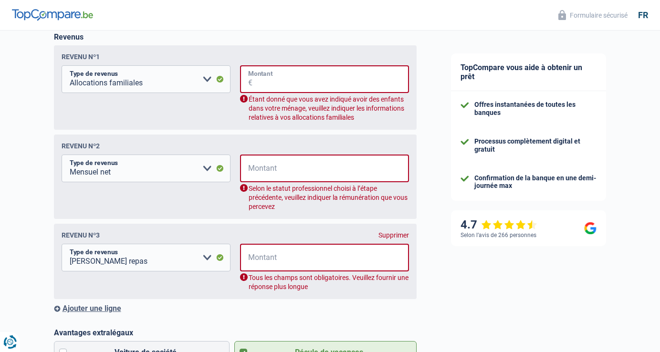
click at [310, 74] on input "Montant" at bounding box center [331, 79] width 157 height 28
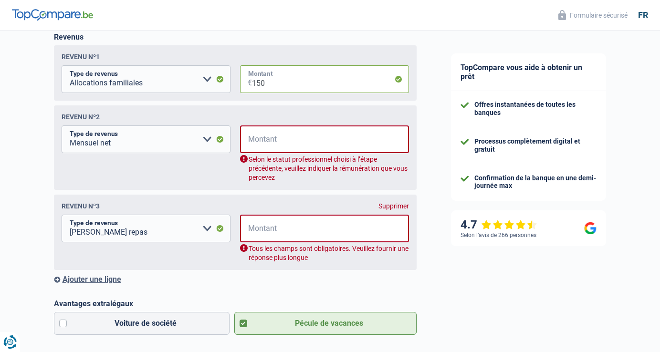
type input "150"
click at [207, 140] on select "Allocation d'handicap Allocations chômage Allocations familiales Chèques repas …" at bounding box center [146, 140] width 169 height 28
click at [291, 139] on input "Montant" at bounding box center [331, 140] width 157 height 28
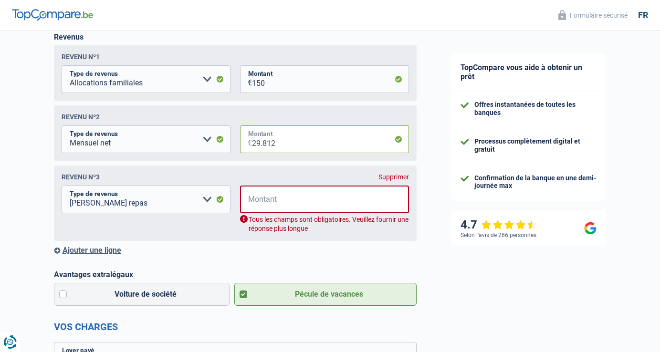
click at [295, 142] on input "29.812" at bounding box center [330, 140] width 157 height 28
type input "2.980"
click at [300, 192] on input "Montant" at bounding box center [331, 200] width 157 height 28
click at [206, 200] on select "Allocation d'handicap Allocations chômage Allocations familiales Chèques repas …" at bounding box center [146, 200] width 169 height 28
select select "alimony"
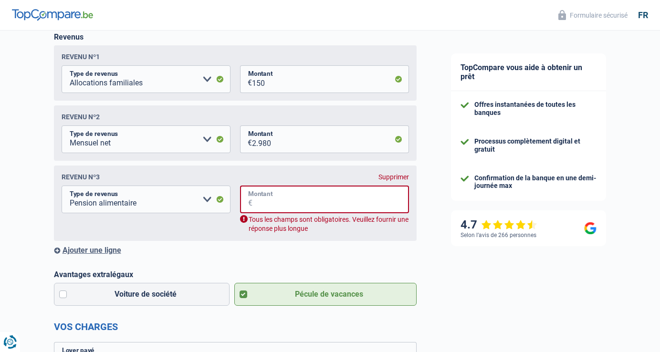
click at [254, 197] on input "Montant" at bounding box center [331, 200] width 157 height 28
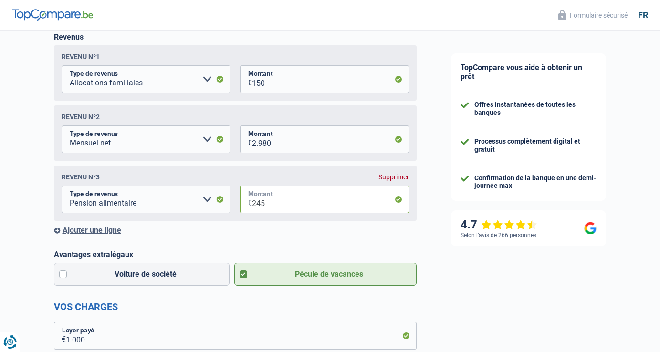
type input "245"
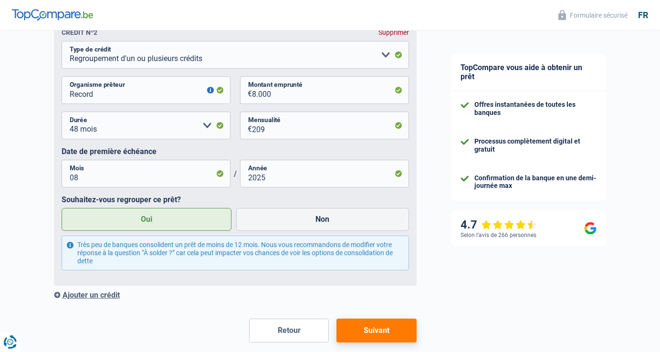
scroll to position [1000, 0]
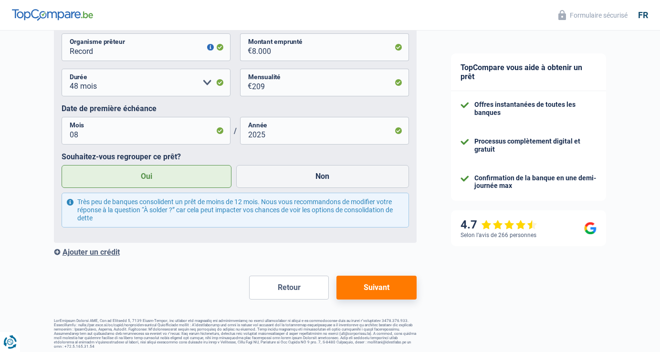
click at [382, 290] on button "Suivant" at bounding box center [377, 288] width 80 height 24
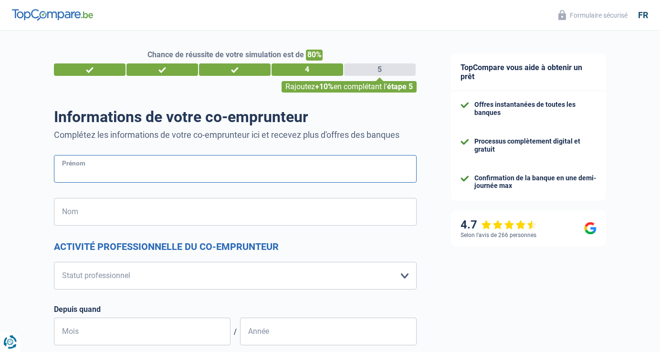
click at [324, 168] on input "Prénom" at bounding box center [235, 169] width 363 height 28
type input "Michaël"
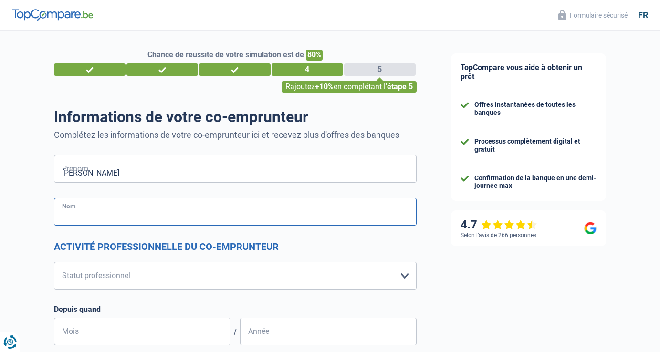
type input "Custine"
type input "Belgique"
type input "Ans"
type input "Belgique"
click at [161, 277] on select "Ouvrier Employé privé Employé public Invalide Indépendant Pensionné Chômeur Mut…" at bounding box center [235, 276] width 363 height 28
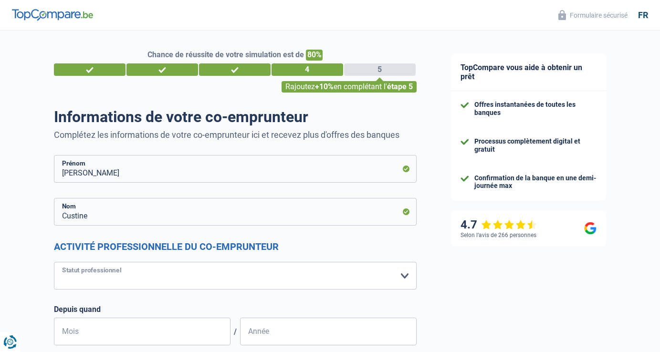
select select "privateEmployee"
select select "netSalary"
select select "mealVouchers"
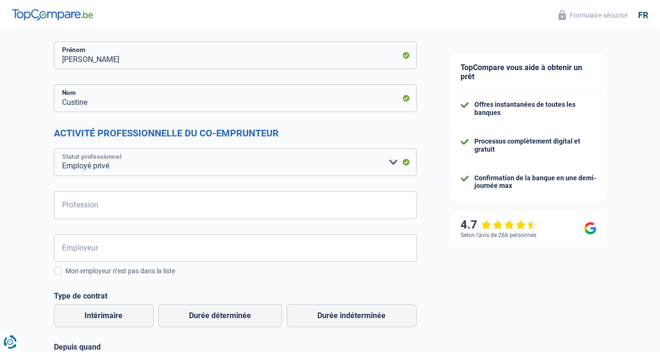
scroll to position [122, 0]
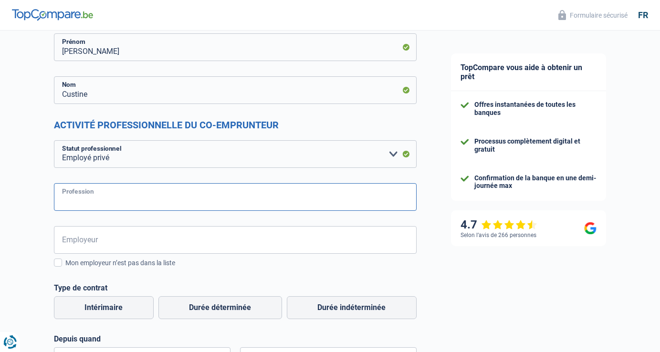
click at [204, 201] on input "Profession" at bounding box center [235, 197] width 363 height 28
type input "Moniteur en ETA"
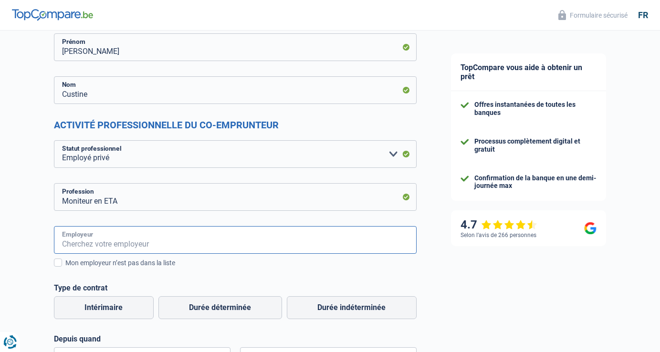
click at [175, 241] on input "Employeur" at bounding box center [235, 240] width 363 height 28
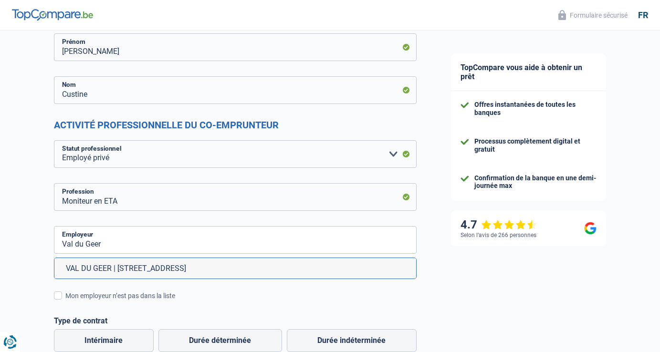
click at [168, 267] on li "VAL DU GEER | Rue de la Grotte, 8 | 4690 - Bassenge" at bounding box center [235, 268] width 362 height 21
type input "VAL DU GEER | Rue de la Grotte, 8 | 4690 - Bassenge"
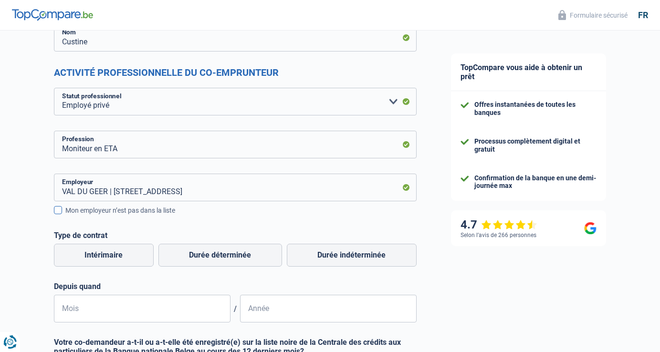
scroll to position [179, 0]
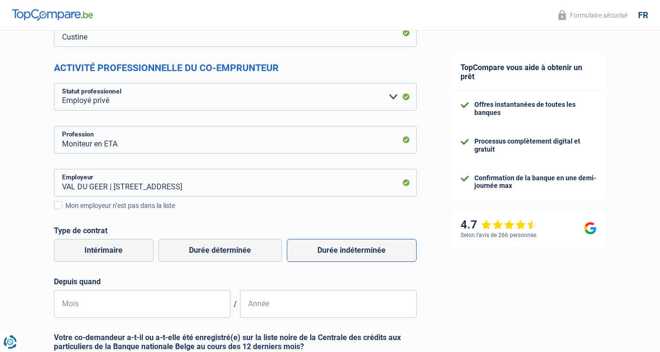
click at [327, 249] on label "Durée indéterminée" at bounding box center [352, 250] width 130 height 23
click at [327, 249] on input "Durée indéterminée" at bounding box center [352, 250] width 130 height 23
radio input "true"
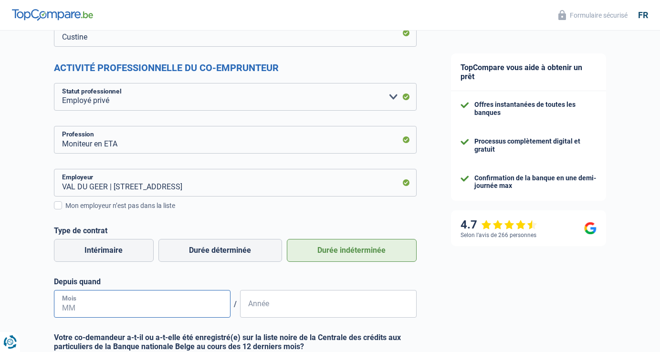
click at [120, 300] on input "Mois" at bounding box center [142, 304] width 177 height 28
type input "04"
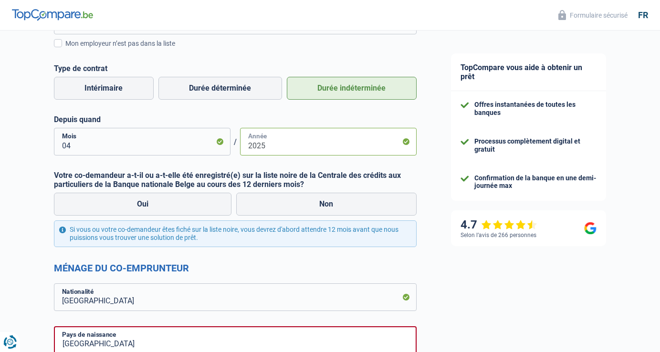
scroll to position [350, 0]
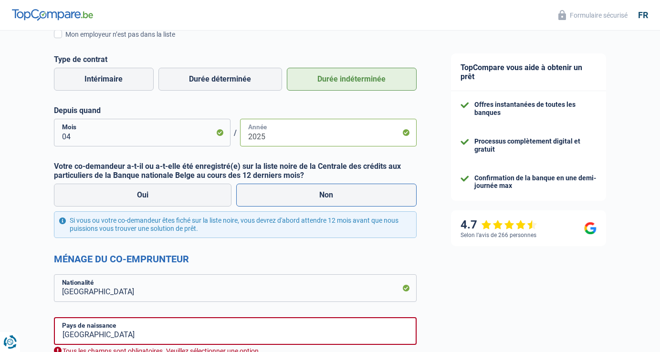
type input "2025"
click at [263, 190] on label "Non" at bounding box center [326, 195] width 180 height 23
click at [263, 190] on input "Non" at bounding box center [326, 195] width 180 height 23
radio input "true"
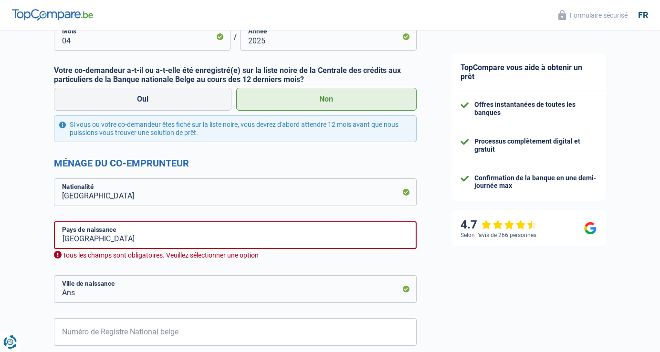
scroll to position [450, 0]
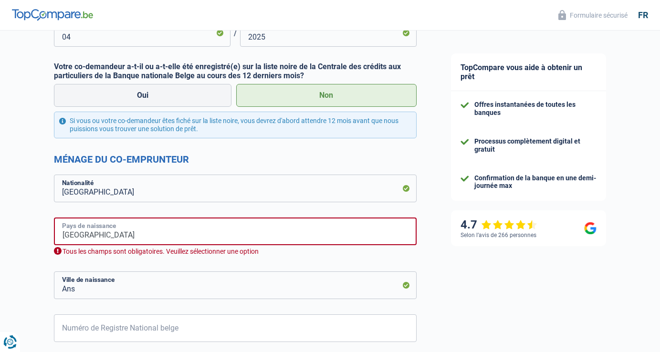
click at [248, 223] on input "Belgique" at bounding box center [235, 232] width 363 height 28
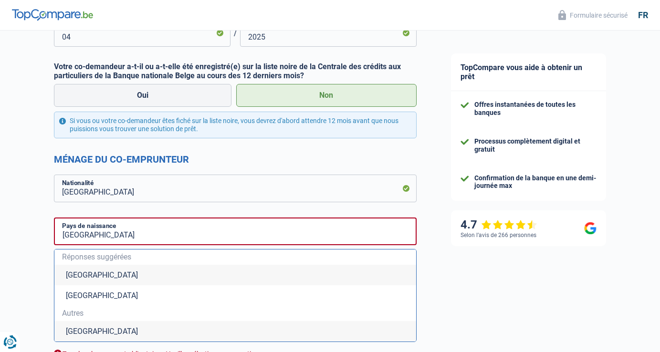
click at [179, 273] on li "Belgique" at bounding box center [235, 275] width 362 height 21
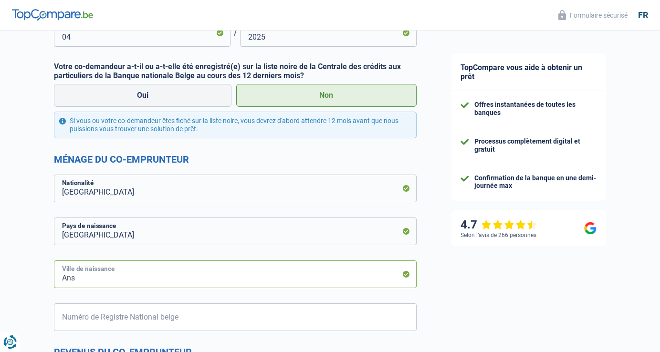
click at [179, 283] on input "Ans" at bounding box center [235, 275] width 363 height 28
click at [173, 283] on input "Ans" at bounding box center [235, 275] width 363 height 28
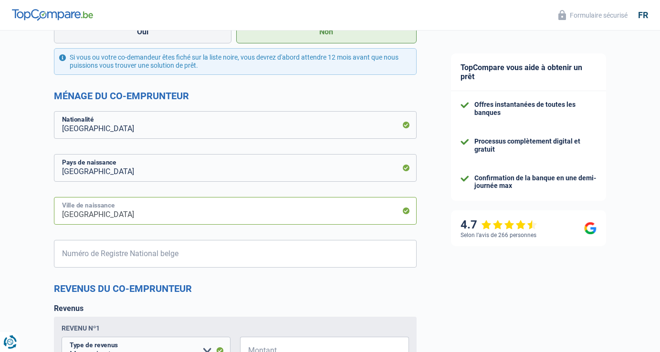
scroll to position [518, 0]
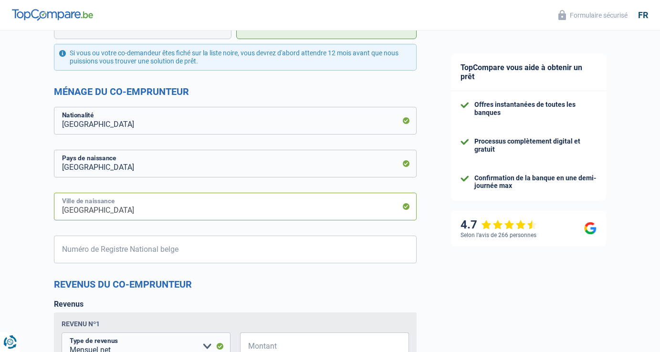
type input "Liège"
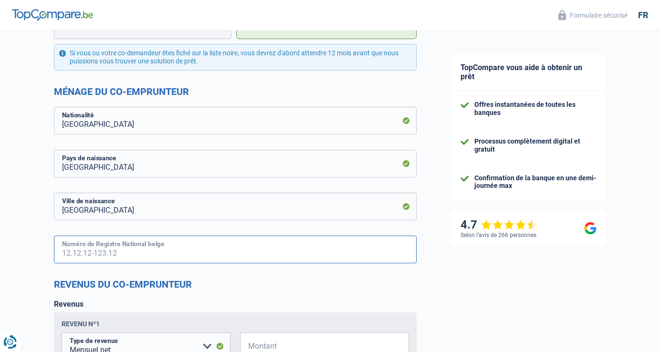
click at [145, 252] on input "Numéro de Registre National belge" at bounding box center [235, 250] width 363 height 28
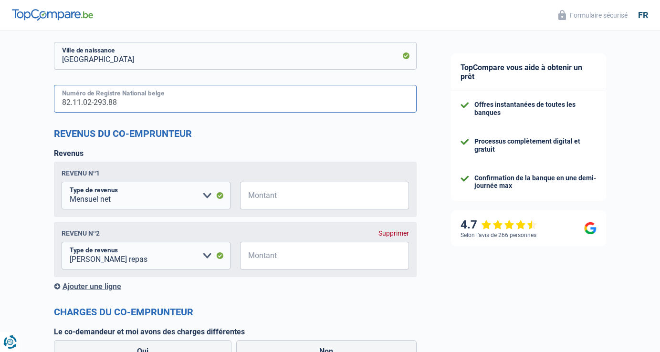
scroll to position [672, 0]
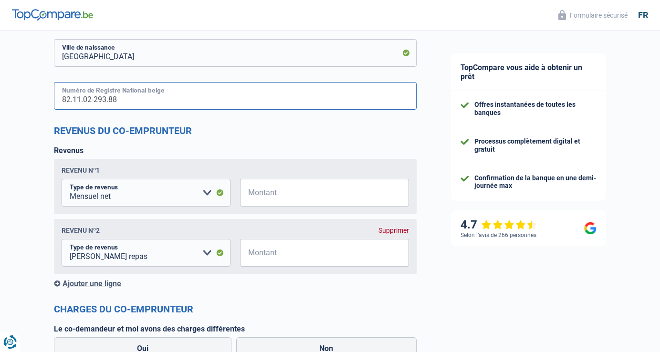
type input "82.11.02-293.88"
click at [253, 186] on input "Montant" at bounding box center [330, 193] width 157 height 28
type input "2.100"
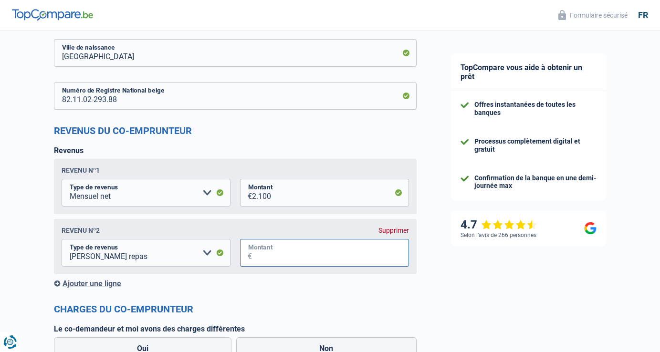
click at [274, 253] on input "Montant" at bounding box center [330, 253] width 157 height 28
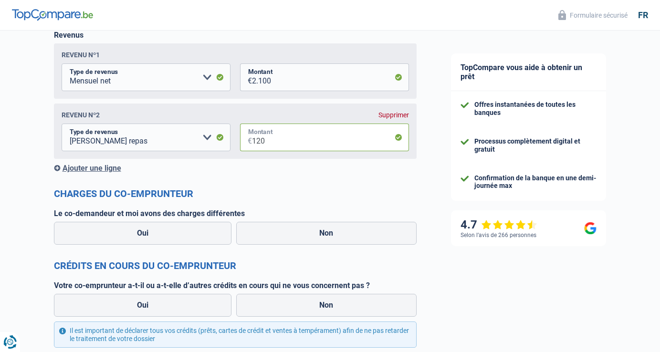
scroll to position [792, 0]
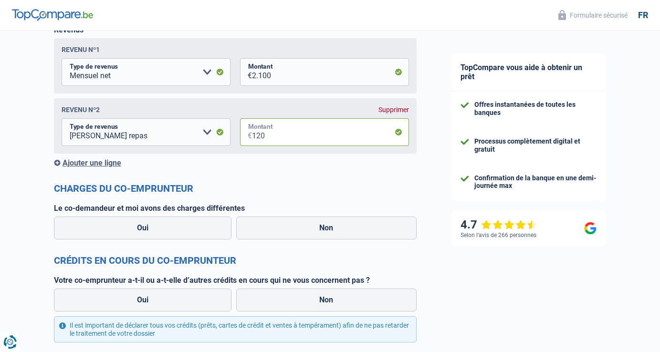
type input "120"
click at [95, 166] on div "Ajouter une ligne" at bounding box center [235, 162] width 363 height 9
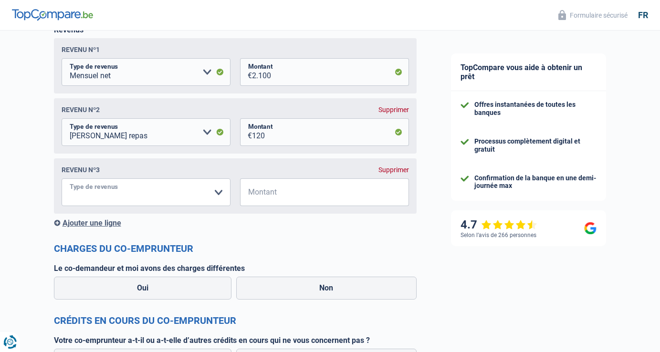
click at [217, 186] on select "Allocation d'handicap Allocations chômage Allocations familiales Chèques repas …" at bounding box center [146, 193] width 169 height 28
select select "other"
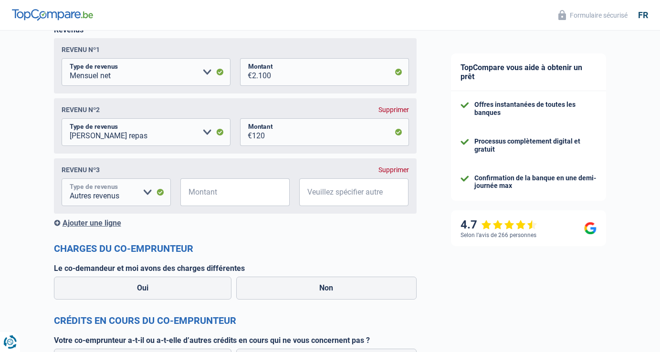
click at [150, 196] on select "Allocation d'handicap Allocations chômage Allocations familiales Chèques repas …" at bounding box center [116, 193] width 109 height 28
click at [396, 173] on div "Supprimer" at bounding box center [394, 170] width 31 height 8
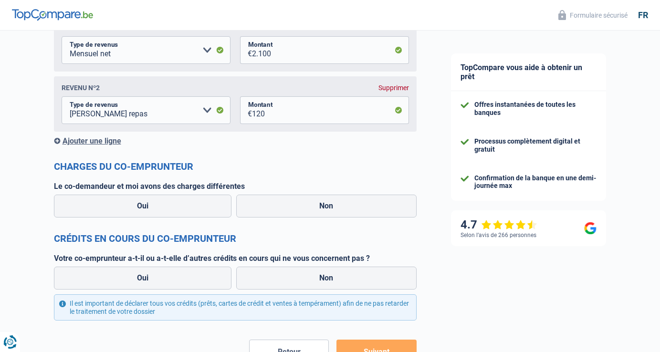
scroll to position [815, 0]
click at [285, 205] on label "Non" at bounding box center [326, 205] width 180 height 23
click at [285, 205] on input "Non" at bounding box center [326, 205] width 180 height 23
radio input "true"
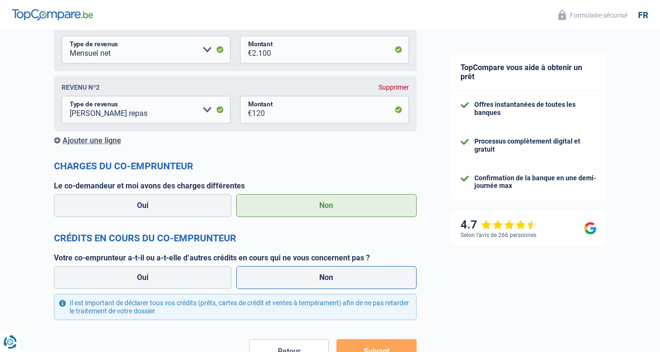
click at [292, 277] on label "Non" at bounding box center [326, 277] width 180 height 23
click at [292, 277] on input "Non" at bounding box center [326, 277] width 180 height 23
radio input "true"
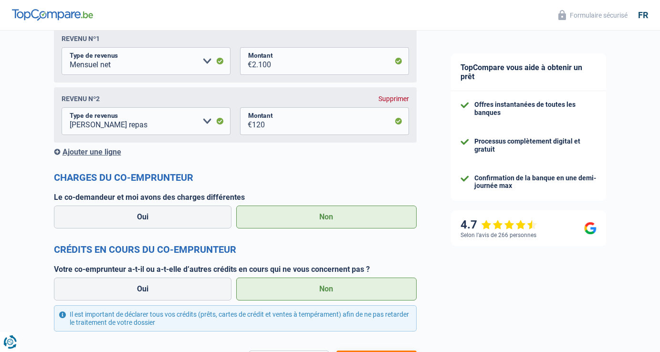
scroll to position [878, 0]
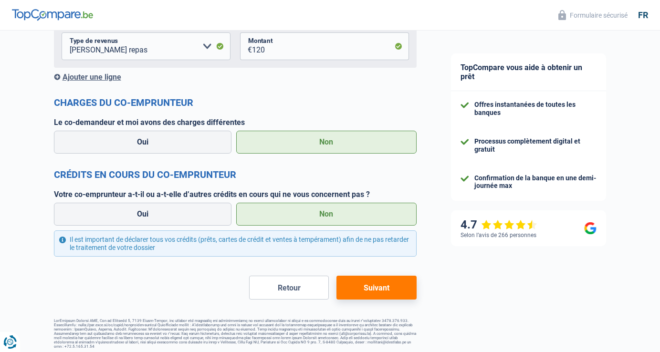
click at [380, 286] on button "Suivant" at bounding box center [377, 288] width 80 height 24
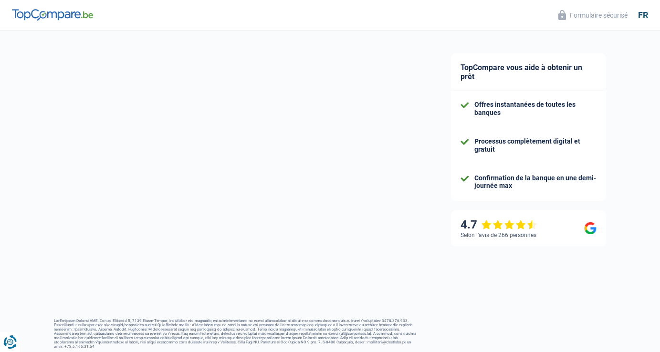
select select "refinancing"
select select "48"
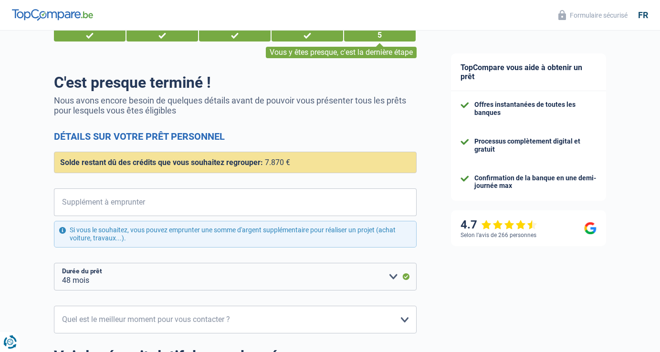
scroll to position [33, 0]
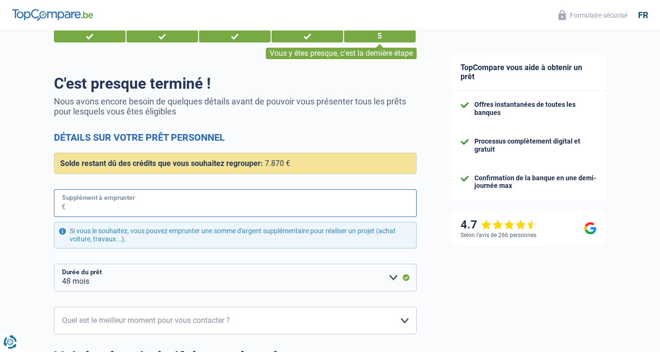
click at [285, 208] on input "Supplément à emprunter" at bounding box center [241, 203] width 351 height 28
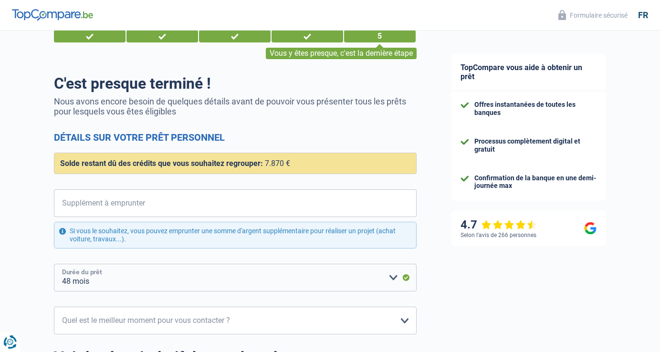
click at [393, 279] on select "12 mois 18 mois 24 mois 30 mois 36 mois 42 mois 48 mois Veuillez sélectionner u…" at bounding box center [235, 278] width 363 height 28
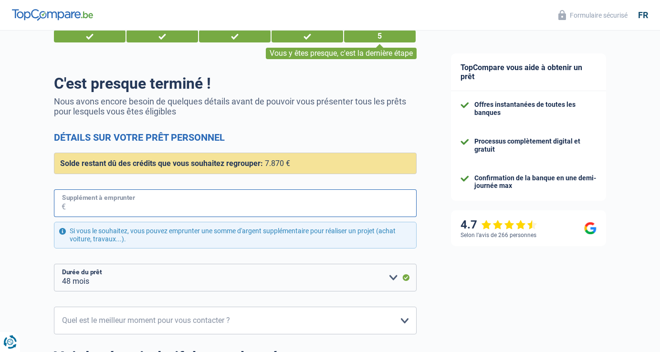
click at [304, 196] on input "Supplément à emprunter" at bounding box center [241, 203] width 351 height 28
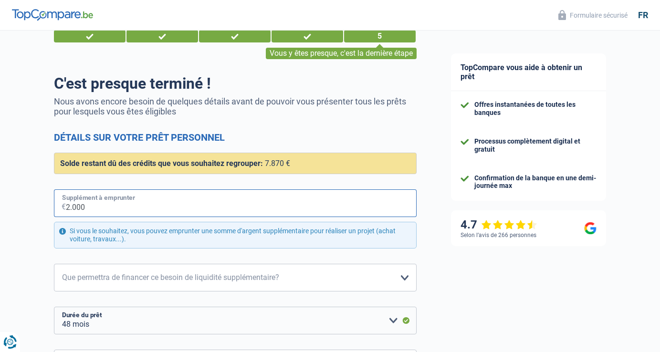
type input "20.000"
select select "120"
type input "20.000"
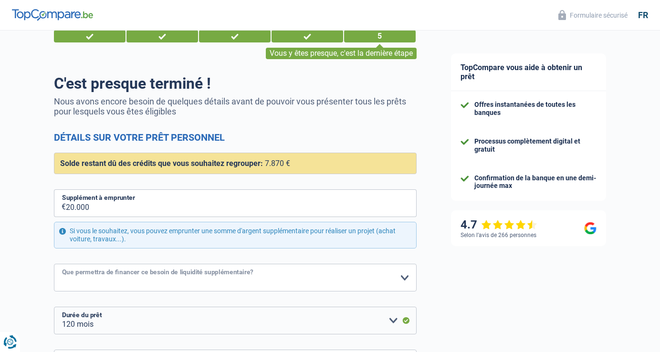
click at [215, 276] on select "Confort maison: meubles, textile, peinture, électroménager, outillage non-profe…" at bounding box center [235, 278] width 363 height 28
click at [234, 278] on select "Confort maison: meubles, textile, peinture, électroménager, outillage non-profe…" at bounding box center [235, 278] width 363 height 28
select select "judicial"
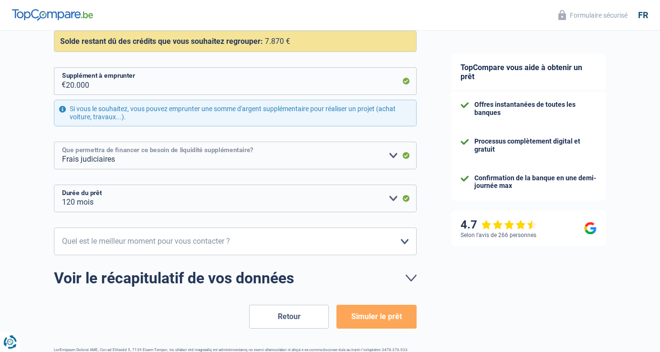
scroll to position [156, 0]
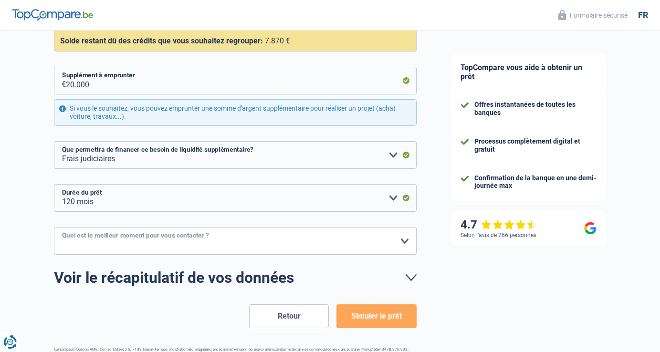
click at [372, 244] on select "10h-12h 12h-14h 14h-16h 16h-18h Veuillez sélectionner une option" at bounding box center [235, 241] width 363 height 28
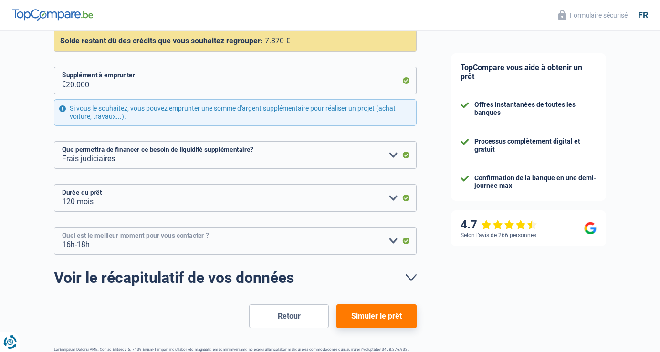
click at [392, 244] on select "10h-12h 12h-14h 14h-16h 16h-18h Veuillez sélectionner une option" at bounding box center [235, 241] width 363 height 28
select select "14-16"
click at [378, 317] on button "Simuler le prêt" at bounding box center [377, 317] width 80 height 24
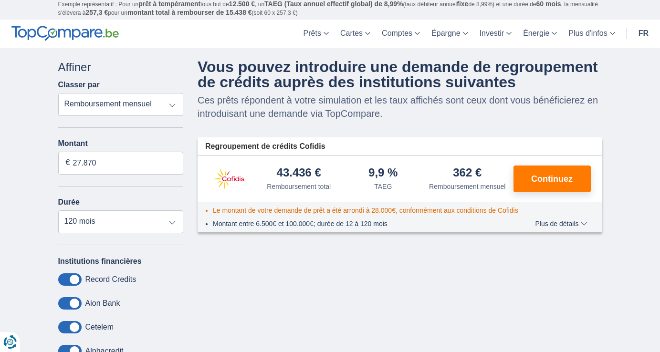
scroll to position [22, 0]
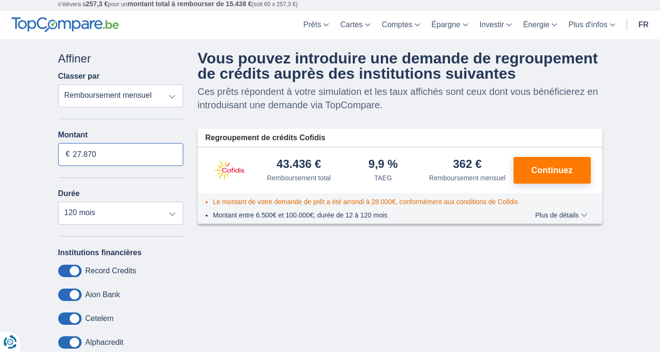
click at [167, 157] on input "27.870" at bounding box center [121, 154] width 126 height 23
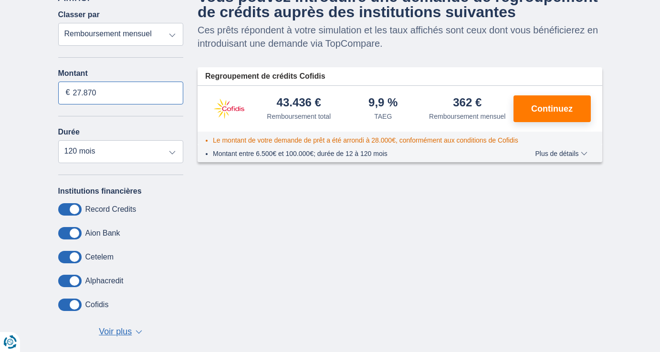
scroll to position [0, 0]
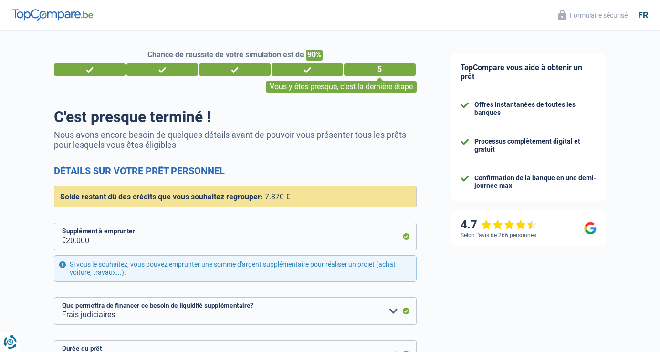
select select "refinancing"
select select "judicial"
select select "120"
select select "14-16"
click at [190, 251] on div "20.000 € Supplément à emprunter Si vous le souhaitez, vous pouvez emprunter une…" at bounding box center [235, 252] width 363 height 59
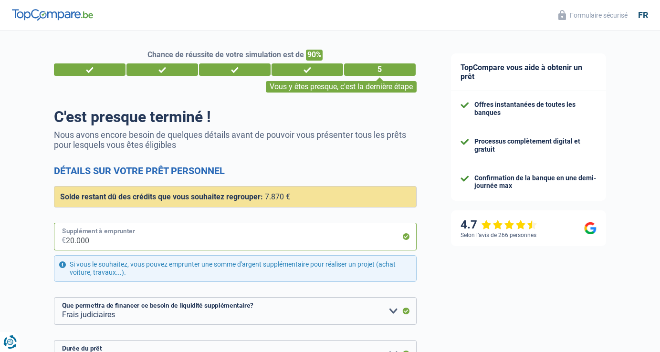
click at [190, 245] on input "20.000" at bounding box center [241, 237] width 351 height 28
type input "1"
select select "48"
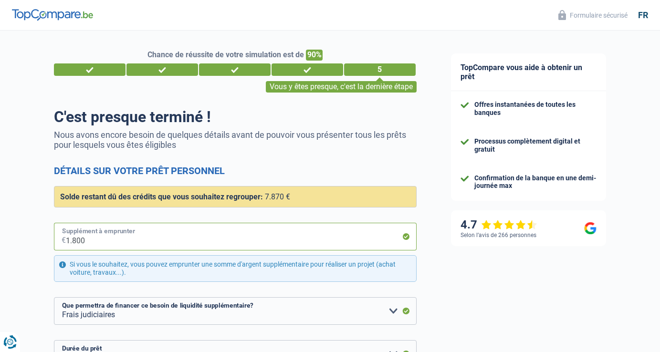
type input "18.000"
select select "120"
type input "1.800"
select select "48"
type input "1"
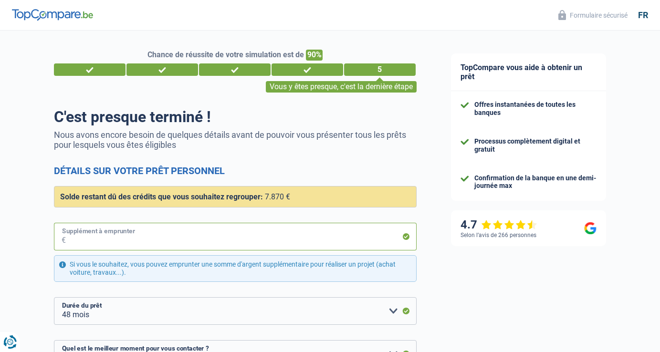
type input "2"
select select "judicial"
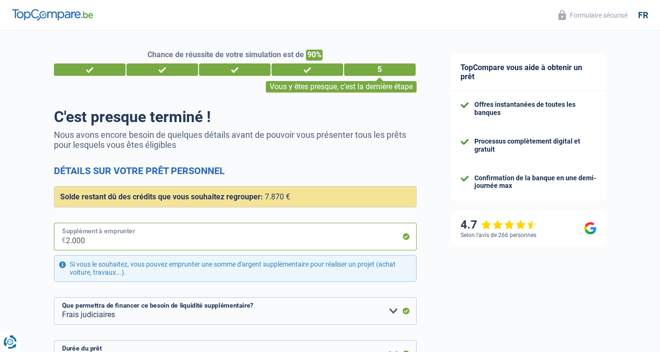
type input "20.000"
select select "120"
type input "20.000"
click at [463, 305] on div "TopCompare vous aide à obtenir un prêt Offres instantanées de toutes les banque…" at bounding box center [547, 286] width 227 height 511
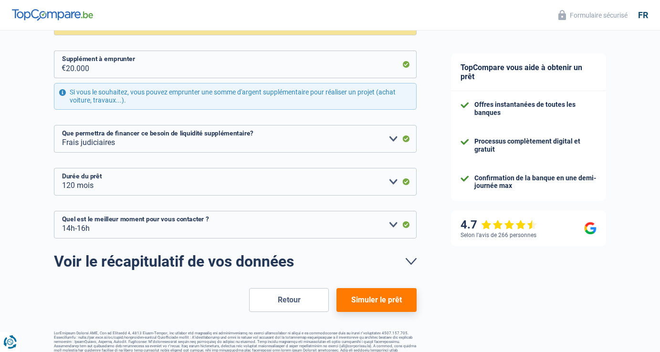
scroll to position [175, 0]
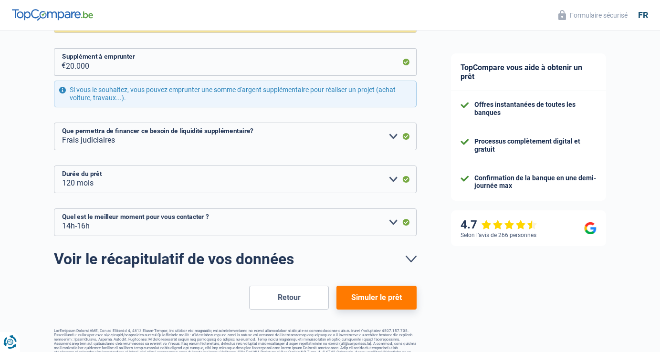
click at [372, 295] on button "Simuler le prêt" at bounding box center [377, 298] width 80 height 24
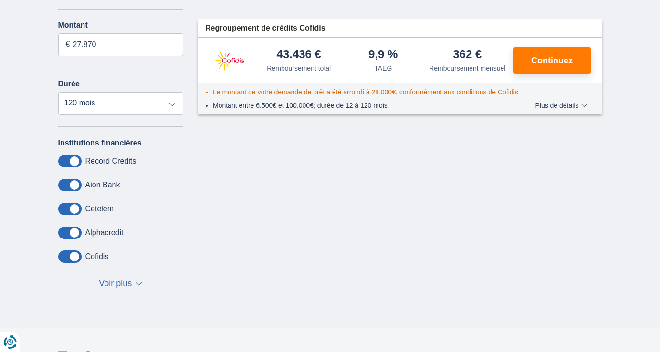
scroll to position [130, 0]
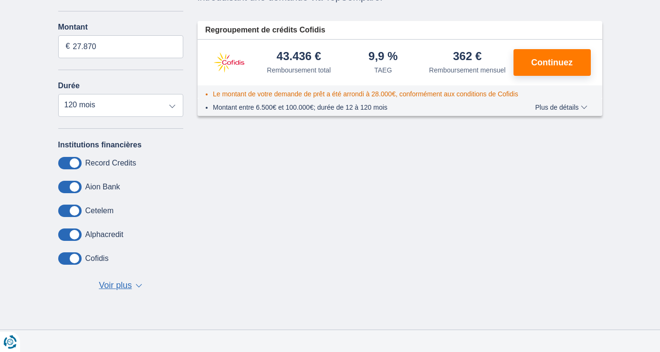
click at [564, 111] on span "Plus de détails" at bounding box center [561, 107] width 52 height 7
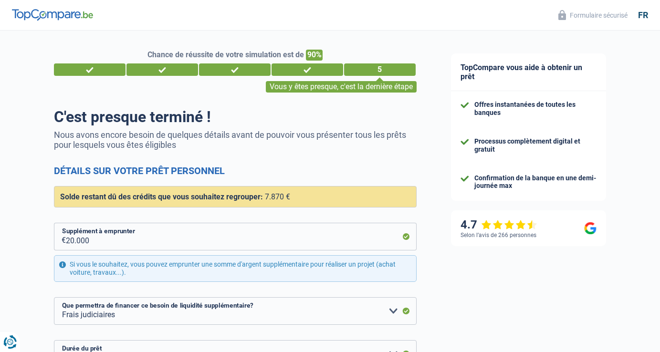
select select "refinancing"
select select "judicial"
select select "120"
select select "14-16"
click at [198, 245] on input "20.000" at bounding box center [241, 237] width 351 height 28
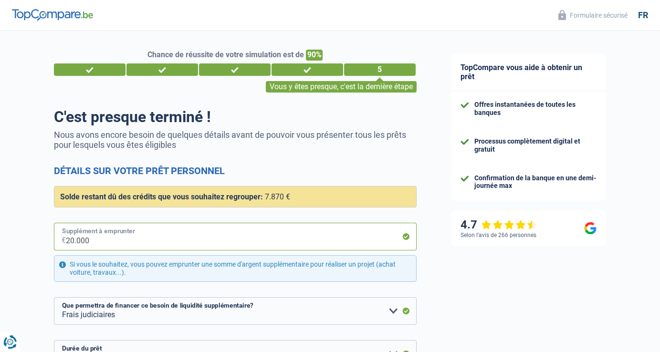
click at [198, 245] on input "20.000" at bounding box center [241, 237] width 351 height 28
type input "1"
select select "48"
type input "16.000"
select select "120"
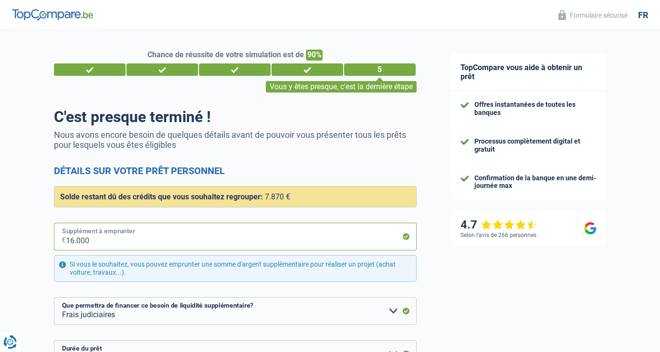
type input "1.600"
select select "48"
type input "17.000"
select select "120"
type input "17.000"
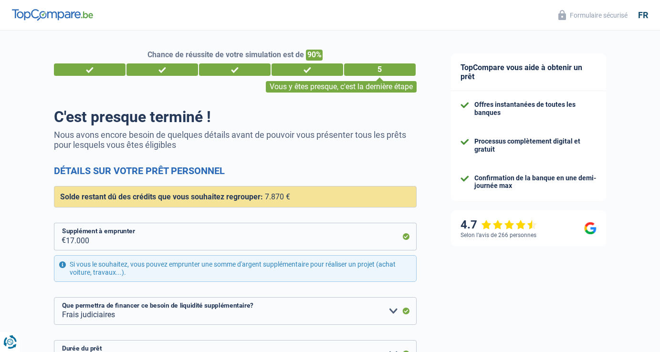
click at [540, 320] on div "TopCompare vous aide à obtenir un prêt Offres instantanées de toutes les banque…" at bounding box center [547, 286] width 227 height 511
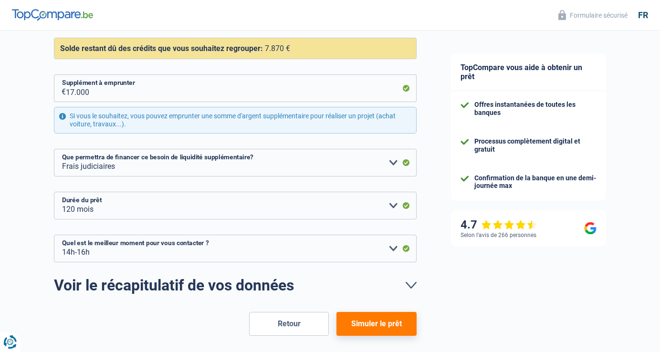
scroll to position [185, 0]
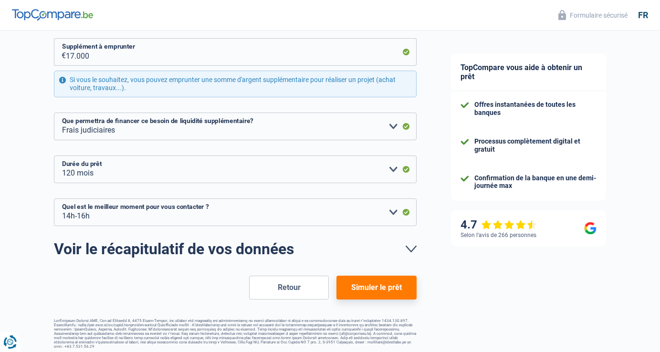
click at [368, 288] on button "Simuler le prêt" at bounding box center [377, 288] width 80 height 24
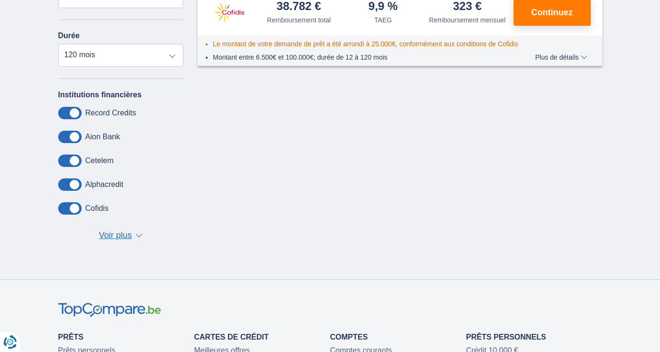
scroll to position [183, 0]
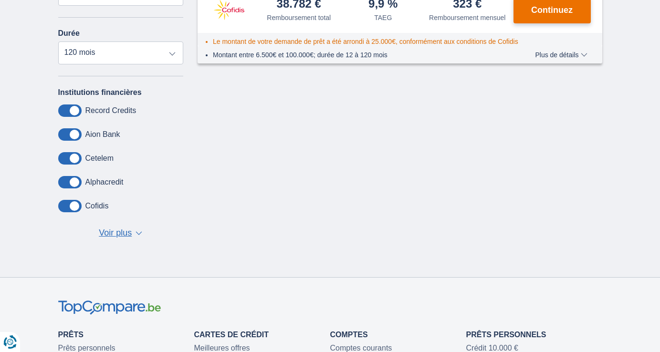
click at [535, 21] on button "Continuez" at bounding box center [552, 10] width 77 height 27
